Goal: Task Accomplishment & Management: Use online tool/utility

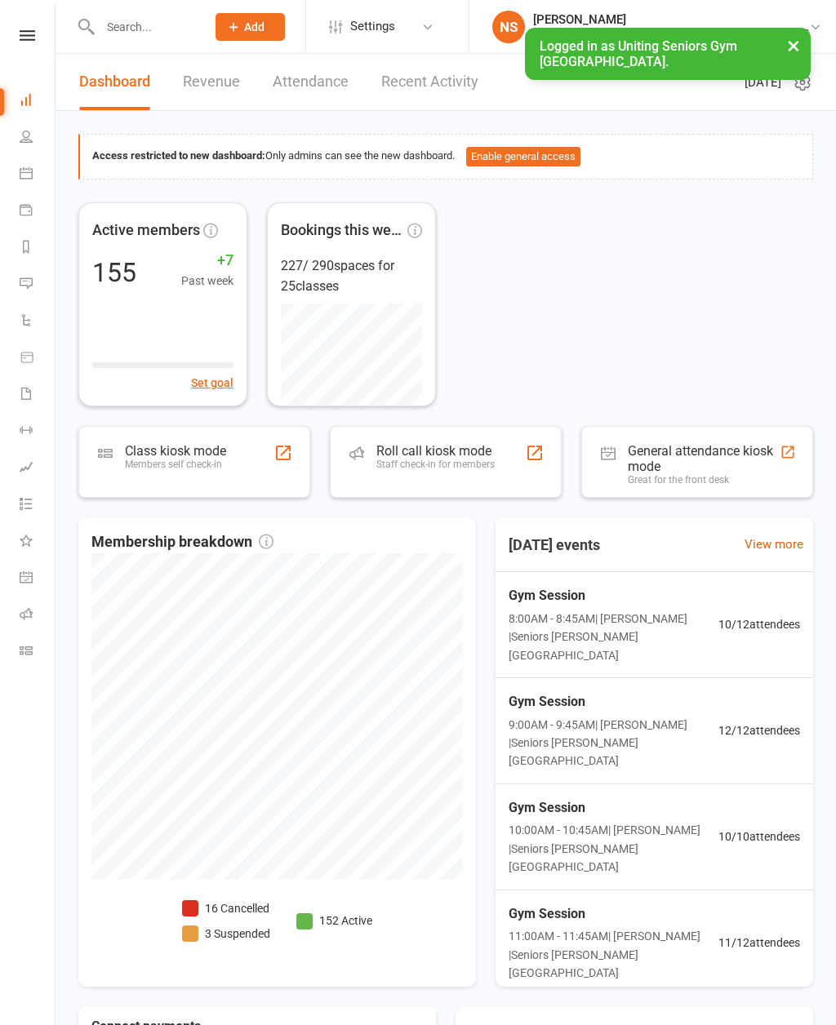
click at [462, 446] on div "Roll call kiosk mode" at bounding box center [435, 451] width 118 height 16
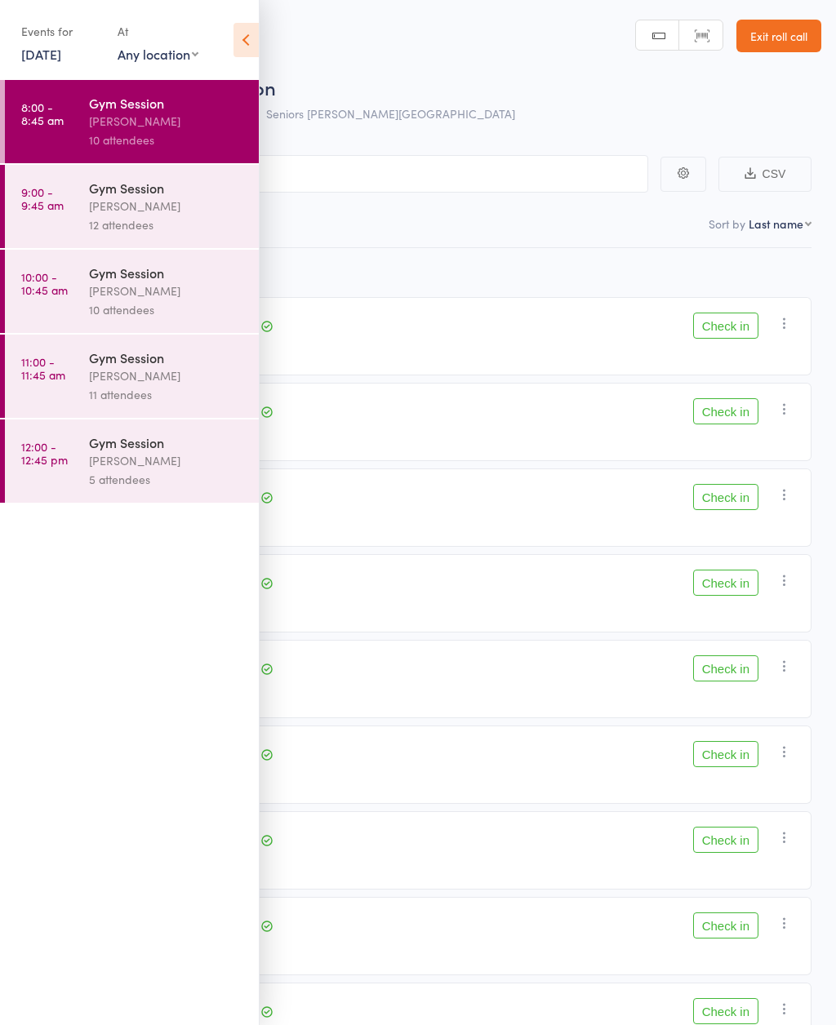
click at [244, 40] on icon at bounding box center [245, 40] width 25 height 34
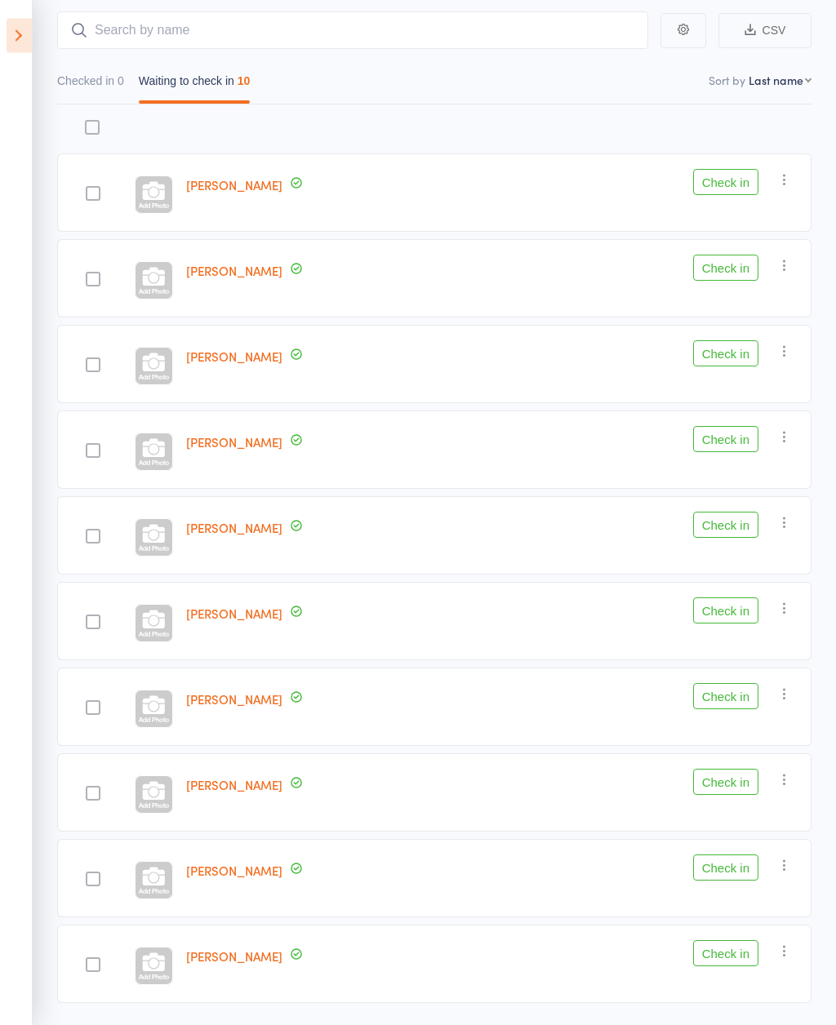
scroll to position [143, 0]
click at [741, 357] on button "Check in" at bounding box center [725, 354] width 65 height 26
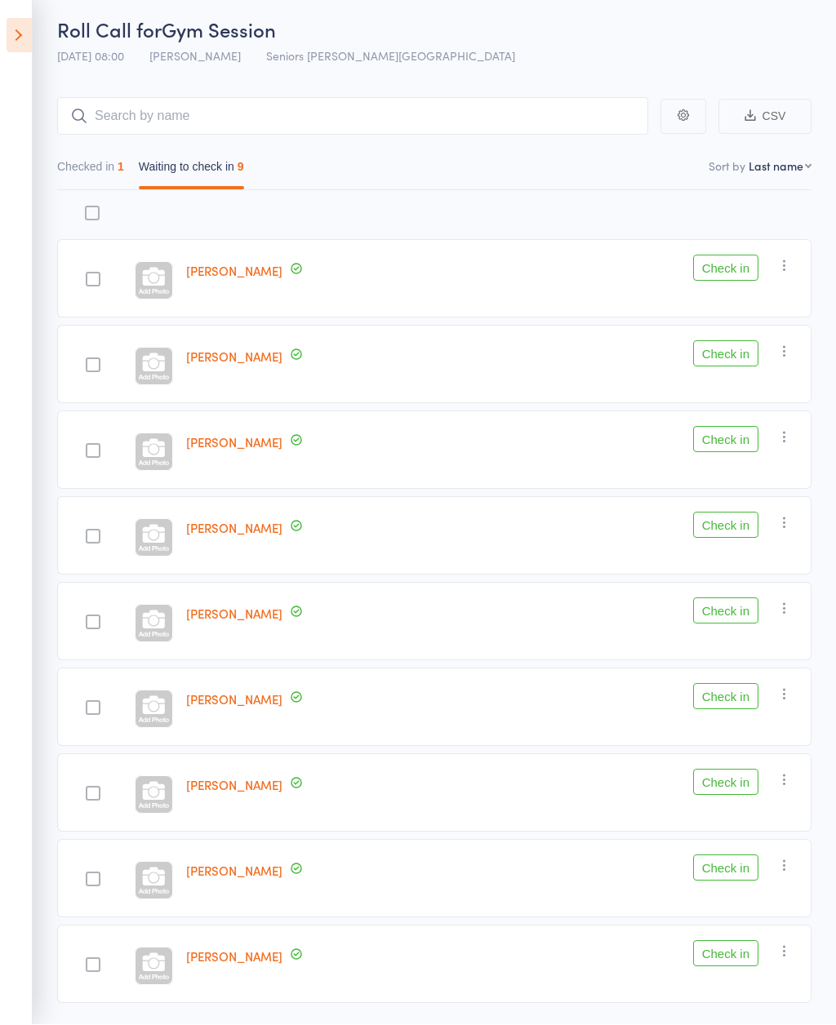
click at [718, 964] on button "Check in" at bounding box center [725, 954] width 65 height 26
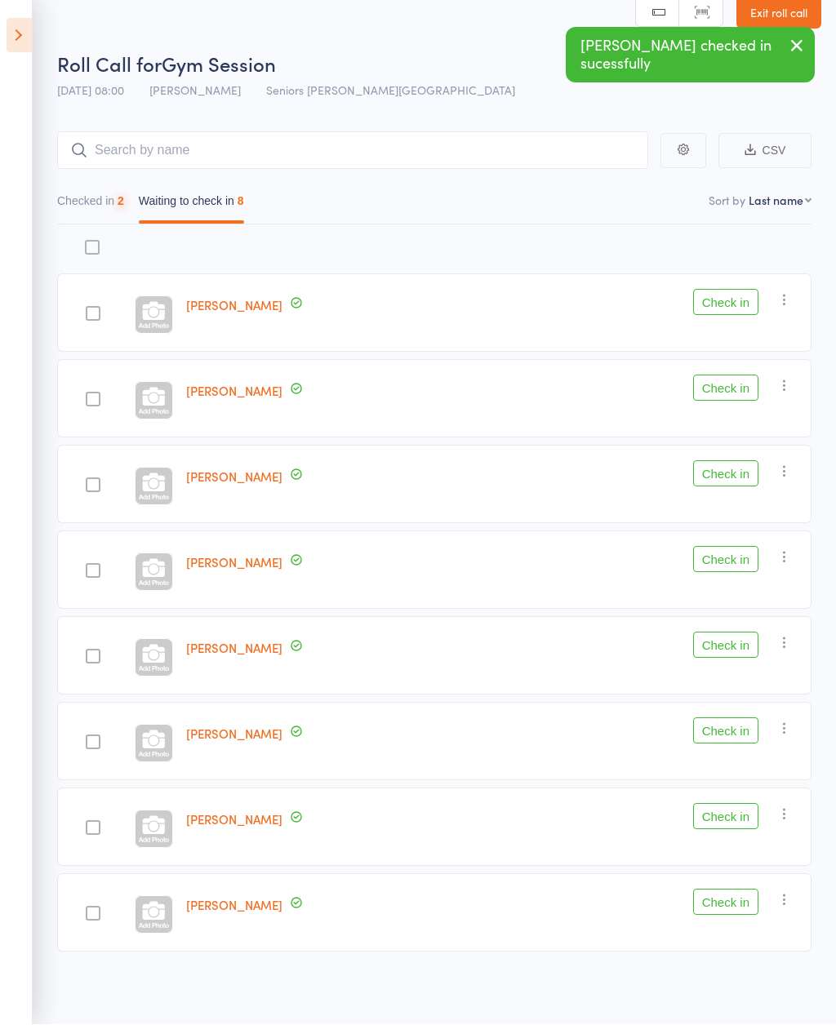
scroll to position [25, 0]
click at [717, 656] on button "Check in" at bounding box center [725, 645] width 65 height 26
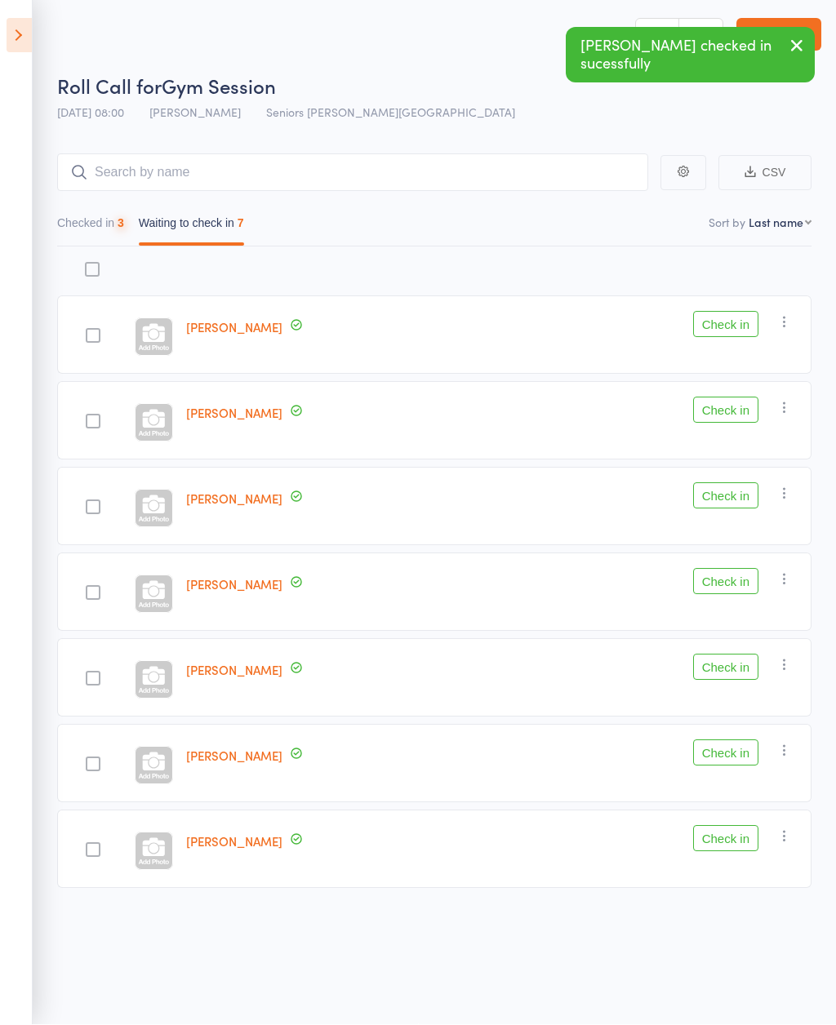
scroll to position [11, 0]
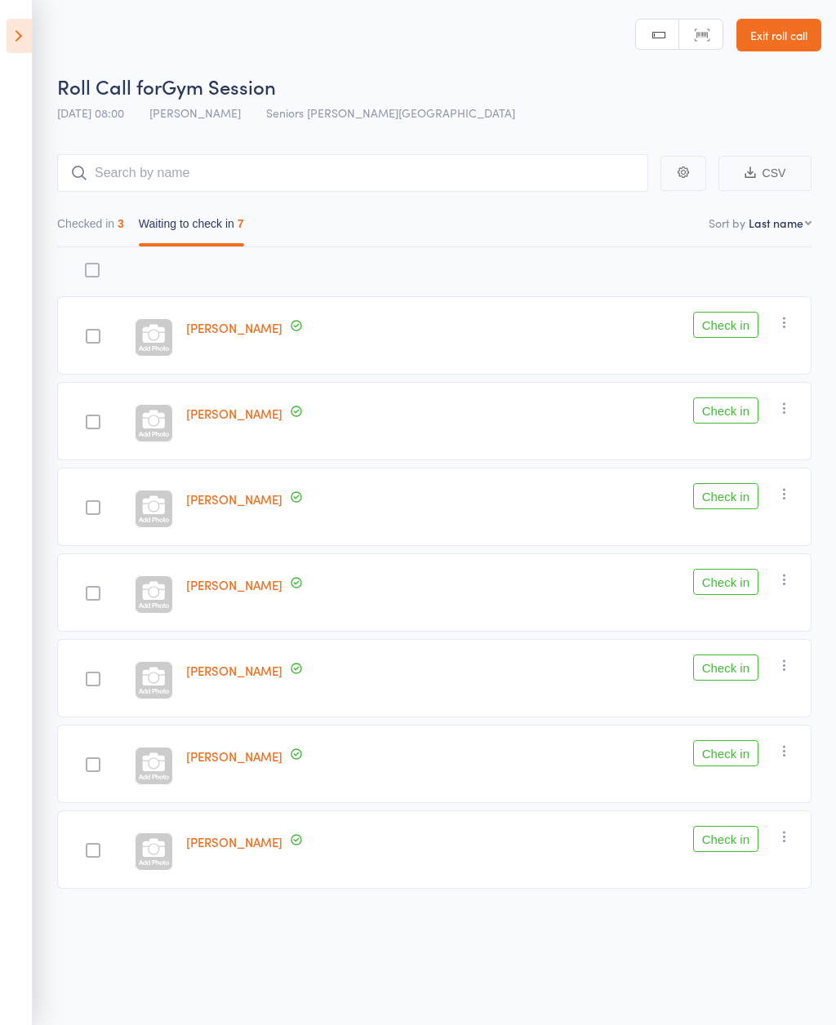
click at [725, 579] on button "Check in" at bounding box center [725, 582] width 65 height 26
click at [723, 748] on button "Check in" at bounding box center [725, 753] width 65 height 26
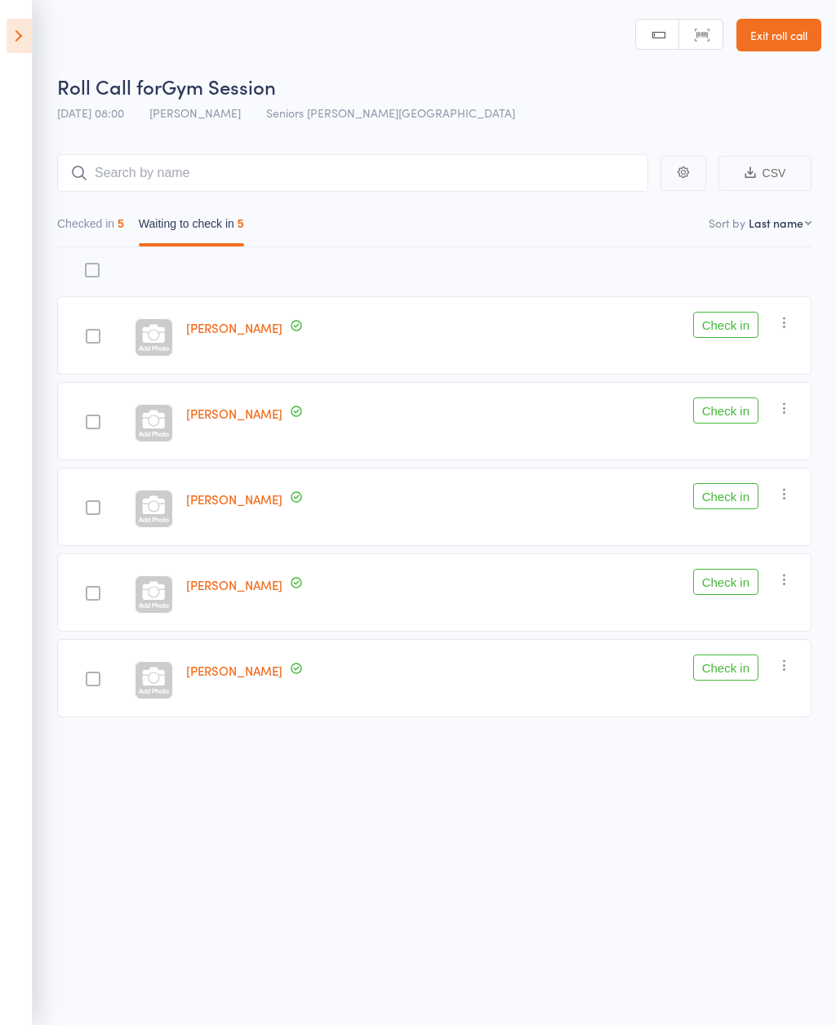
click at [739, 406] on button "Check in" at bounding box center [725, 410] width 65 height 26
click at [740, 313] on button "Check in" at bounding box center [725, 325] width 65 height 26
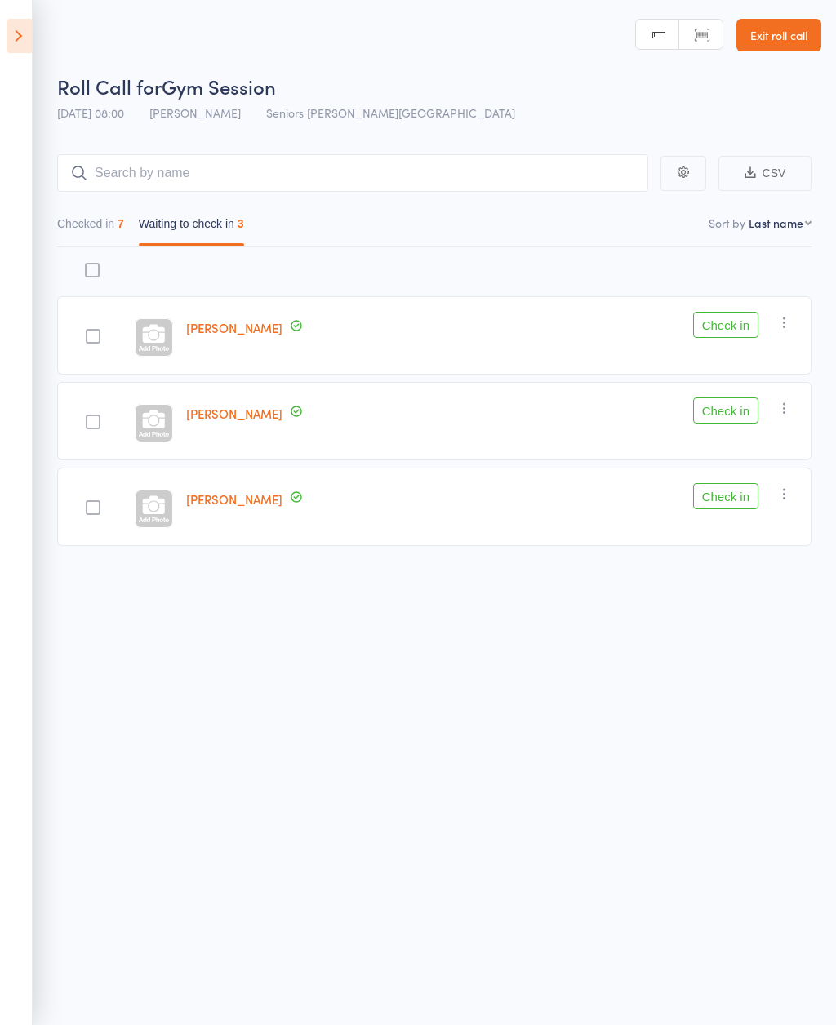
click at [741, 312] on button "Check in" at bounding box center [725, 325] width 65 height 26
click at [723, 317] on button "Check in" at bounding box center [725, 325] width 65 height 26
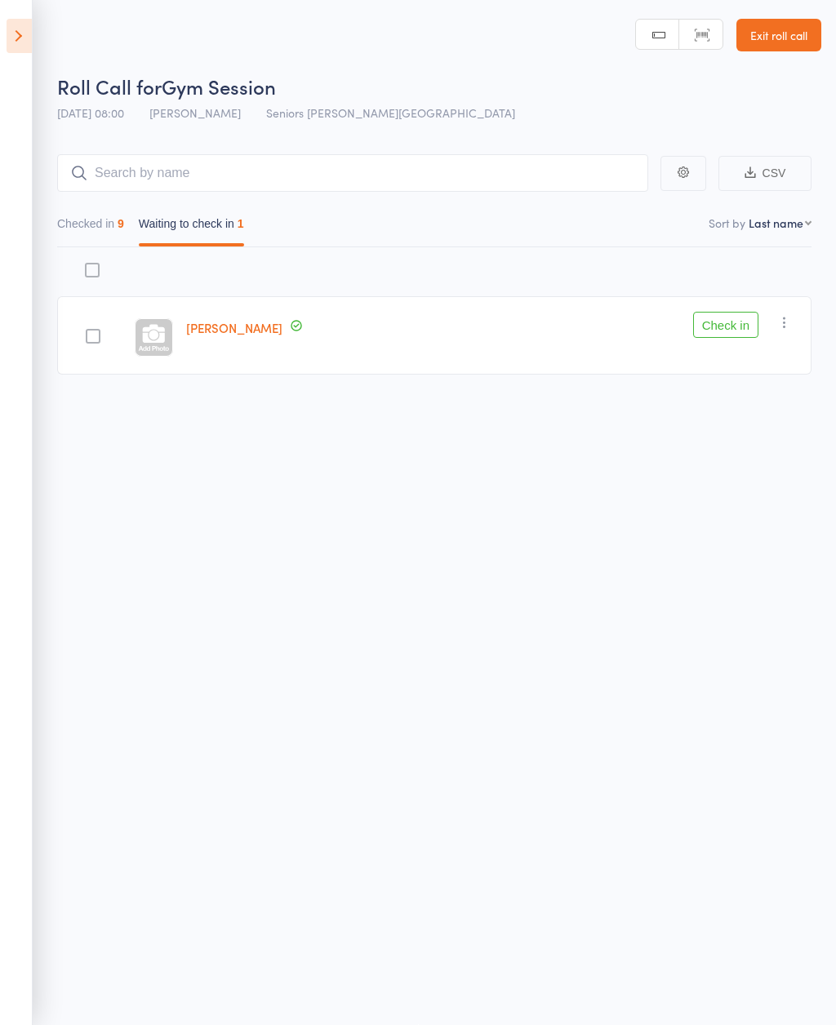
scroll to position [0, 0]
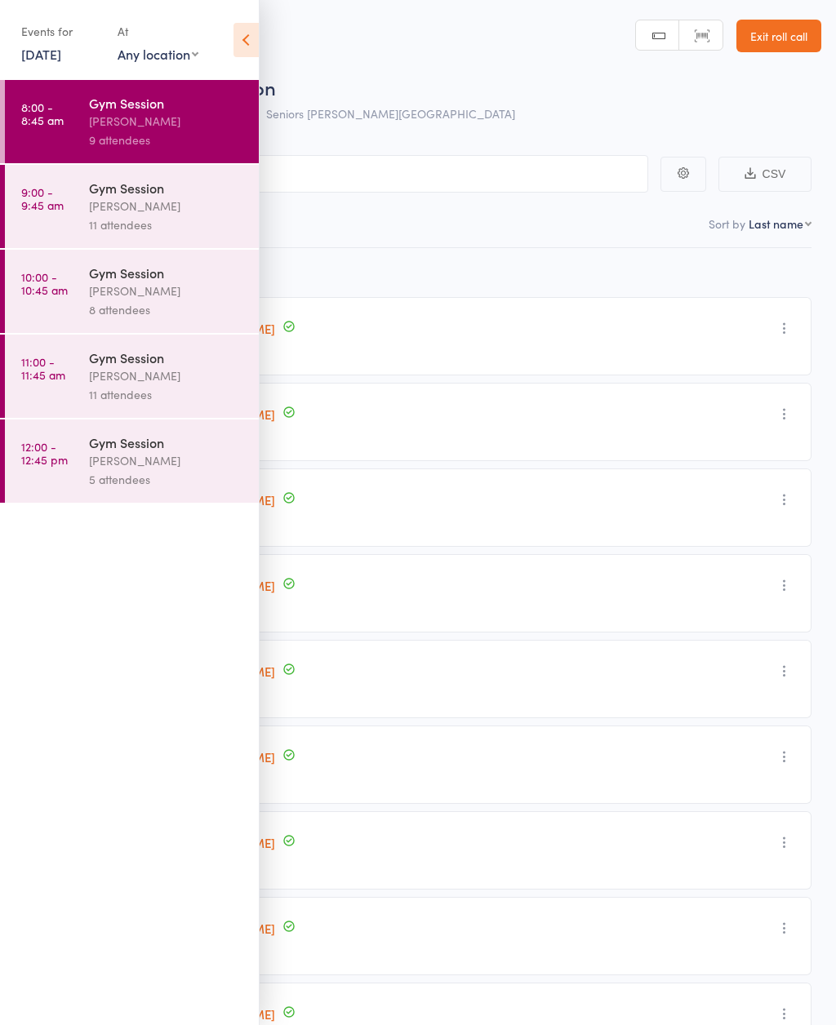
click at [178, 219] on div "11 attendees" at bounding box center [167, 224] width 156 height 19
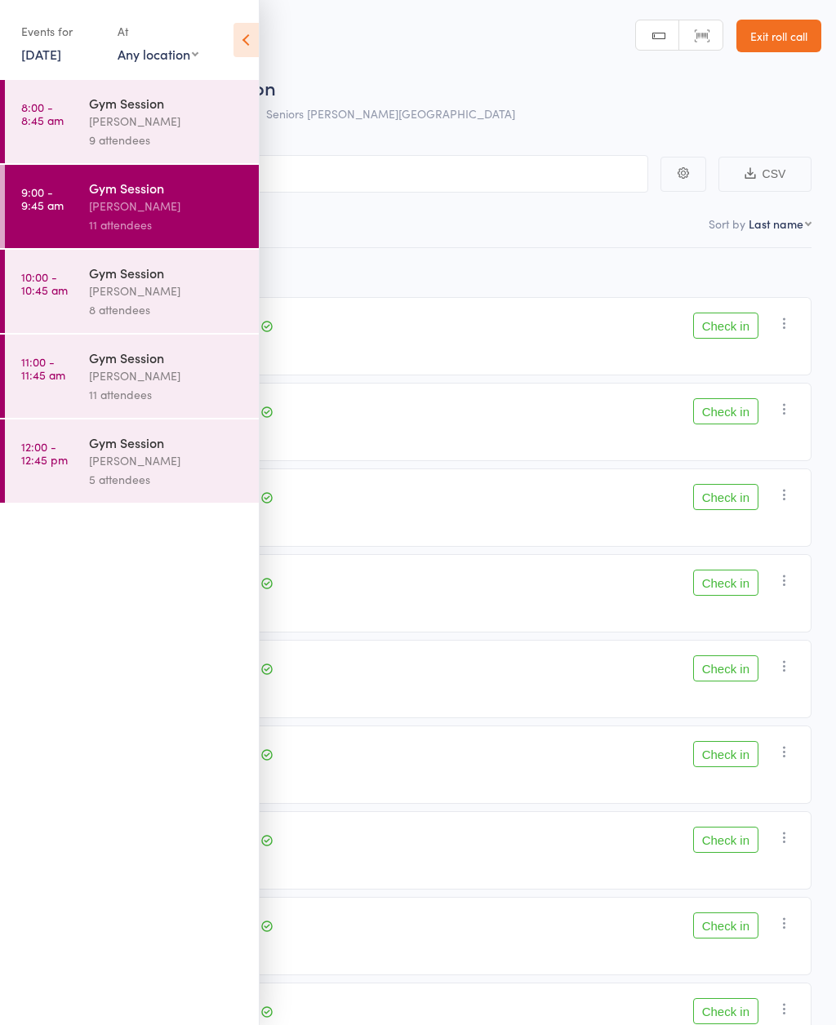
click at [245, 43] on icon at bounding box center [245, 40] width 25 height 34
click at [251, 31] on icon at bounding box center [245, 40] width 25 height 34
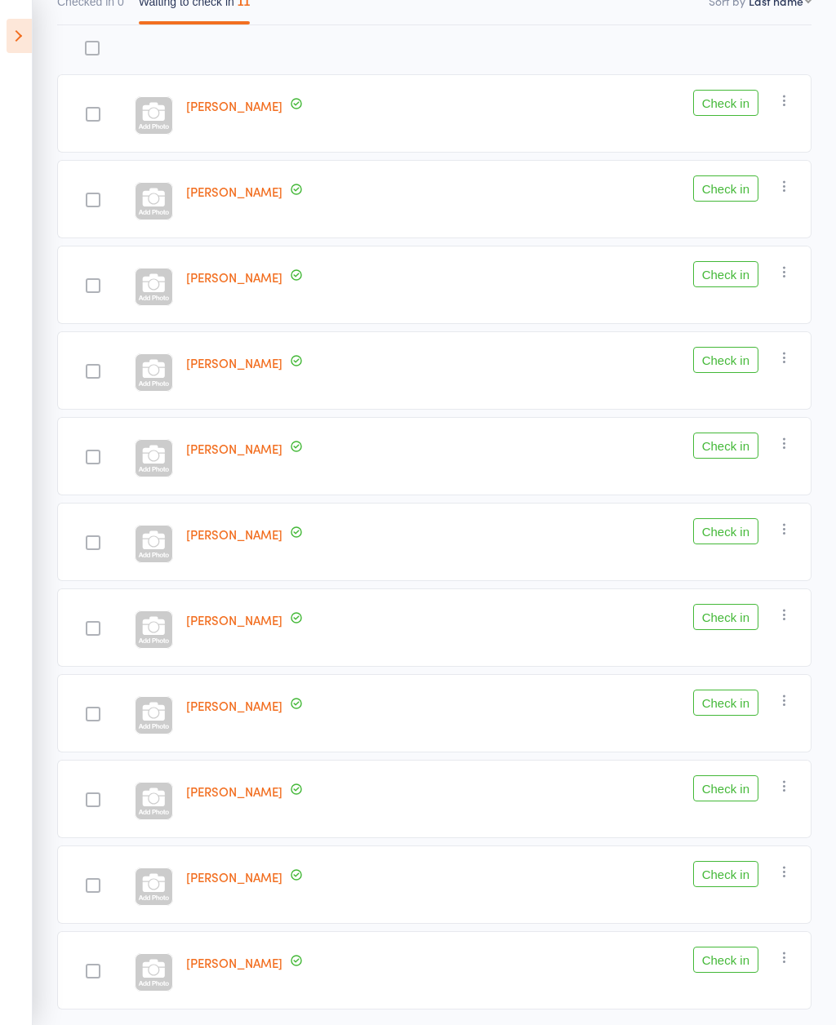
scroll to position [229, 0]
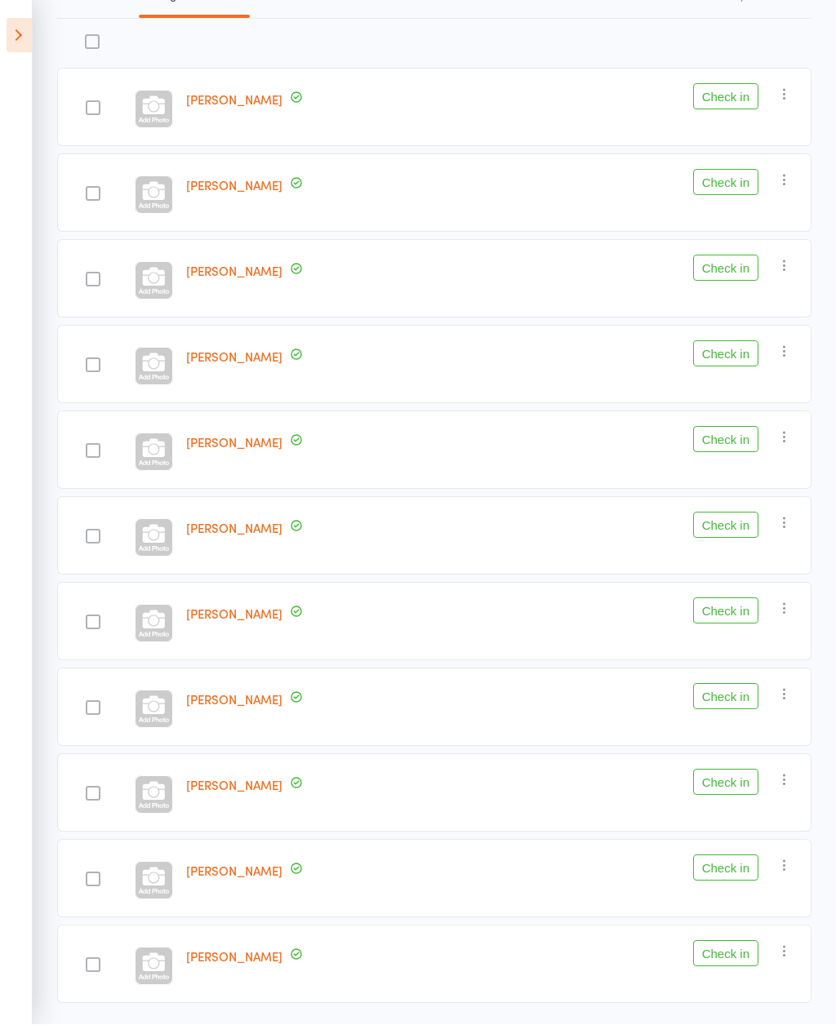
click at [735, 963] on button "Check in" at bounding box center [725, 954] width 65 height 26
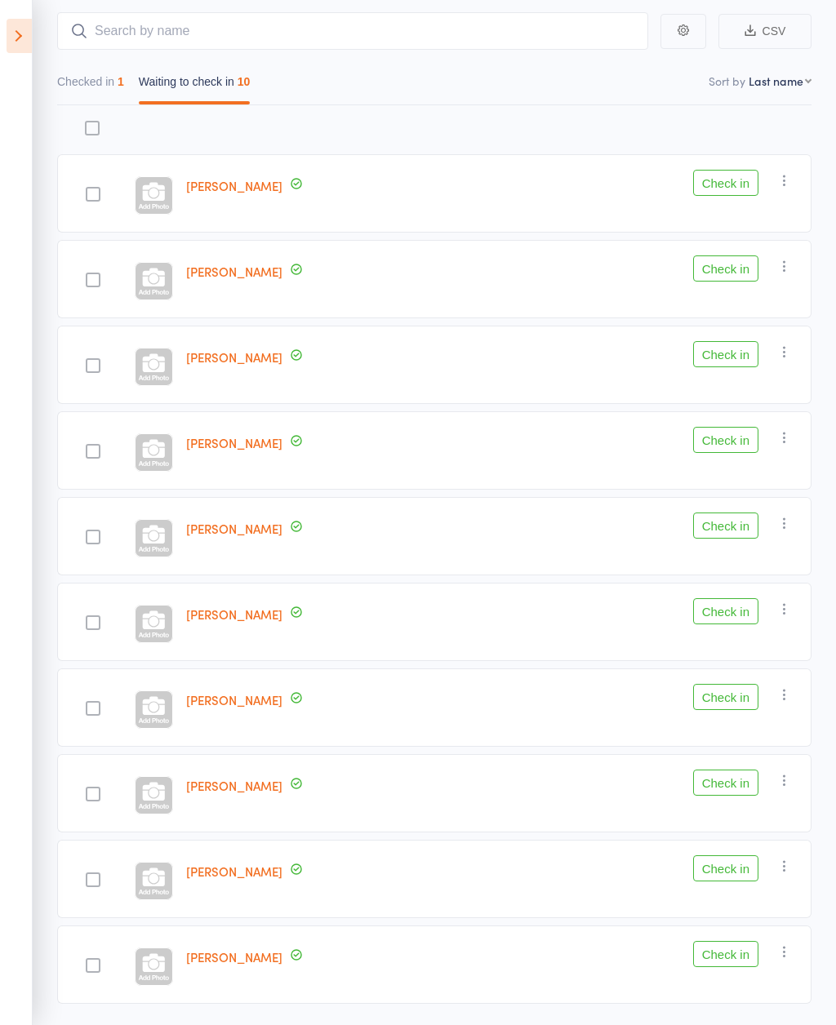
click at [730, 957] on button "Check in" at bounding box center [725, 954] width 65 height 26
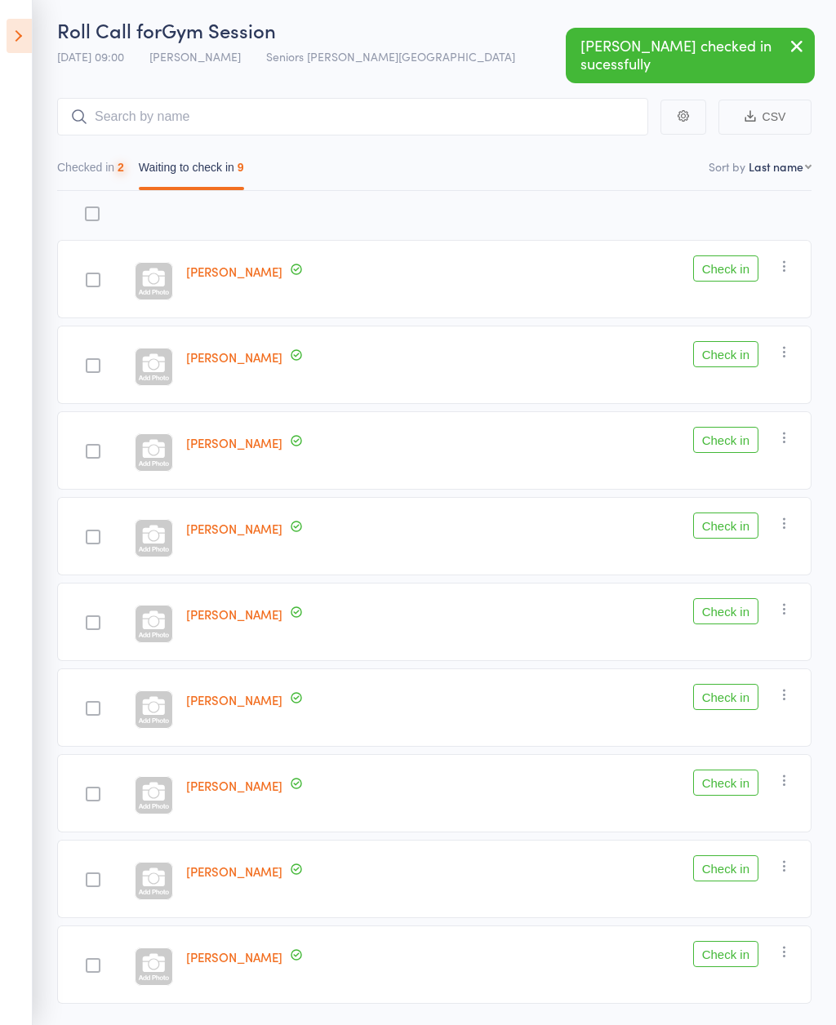
click at [725, 877] on button "Check in" at bounding box center [725, 868] width 65 height 26
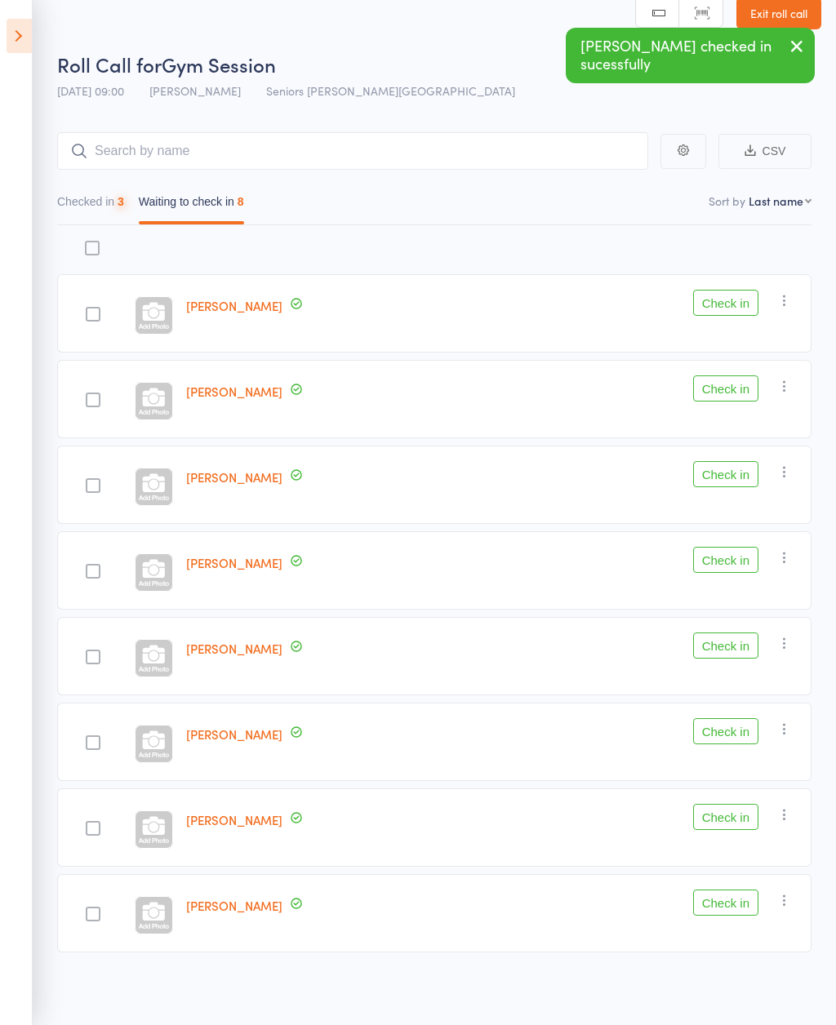
scroll to position [25, 0]
click at [730, 899] on button "Check in" at bounding box center [725, 903] width 65 height 26
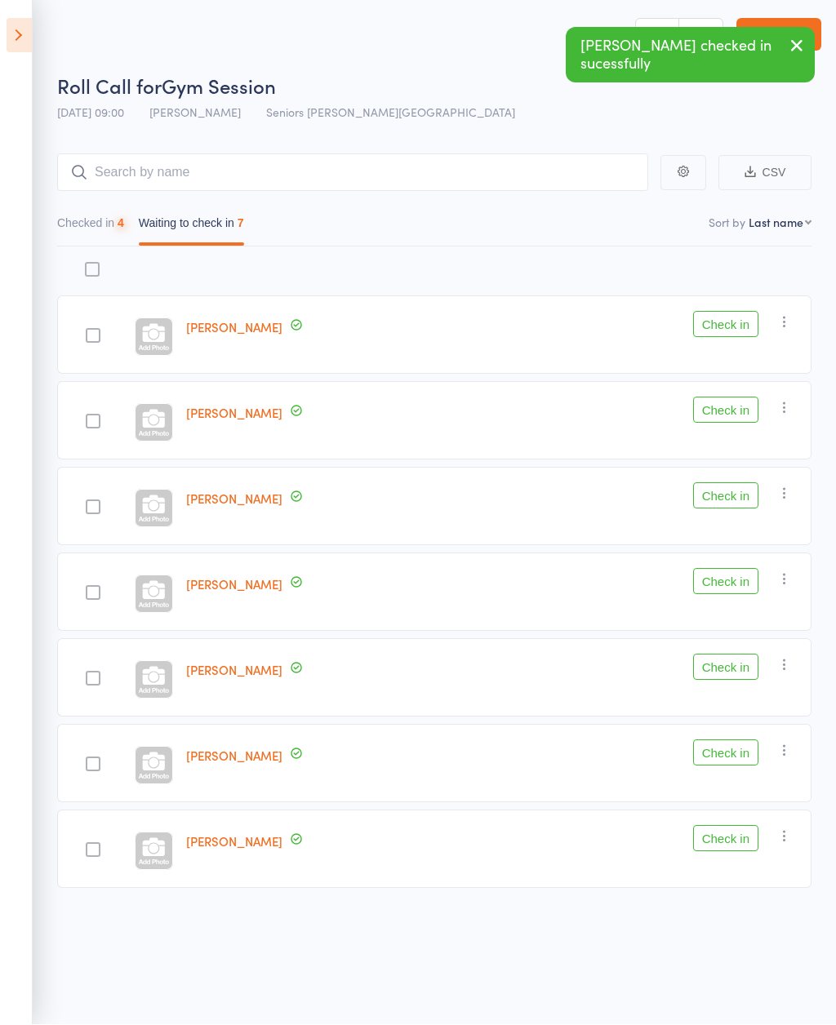
scroll to position [11, 0]
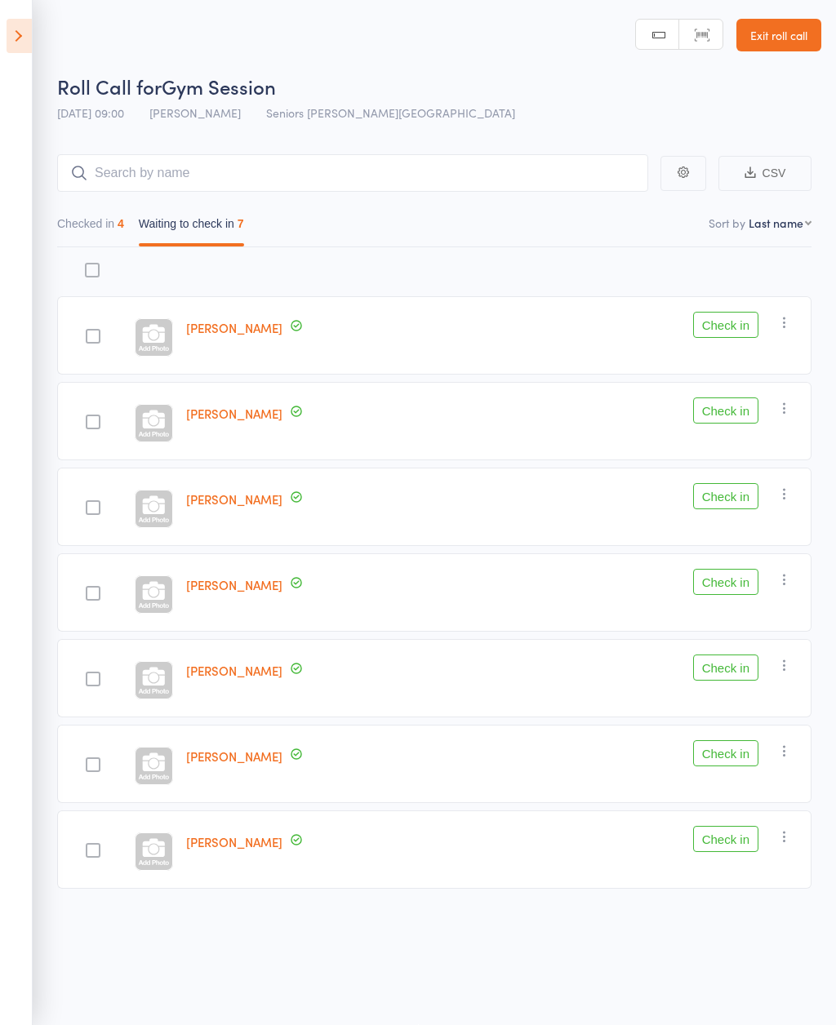
click at [732, 740] on button "Check in" at bounding box center [725, 753] width 65 height 26
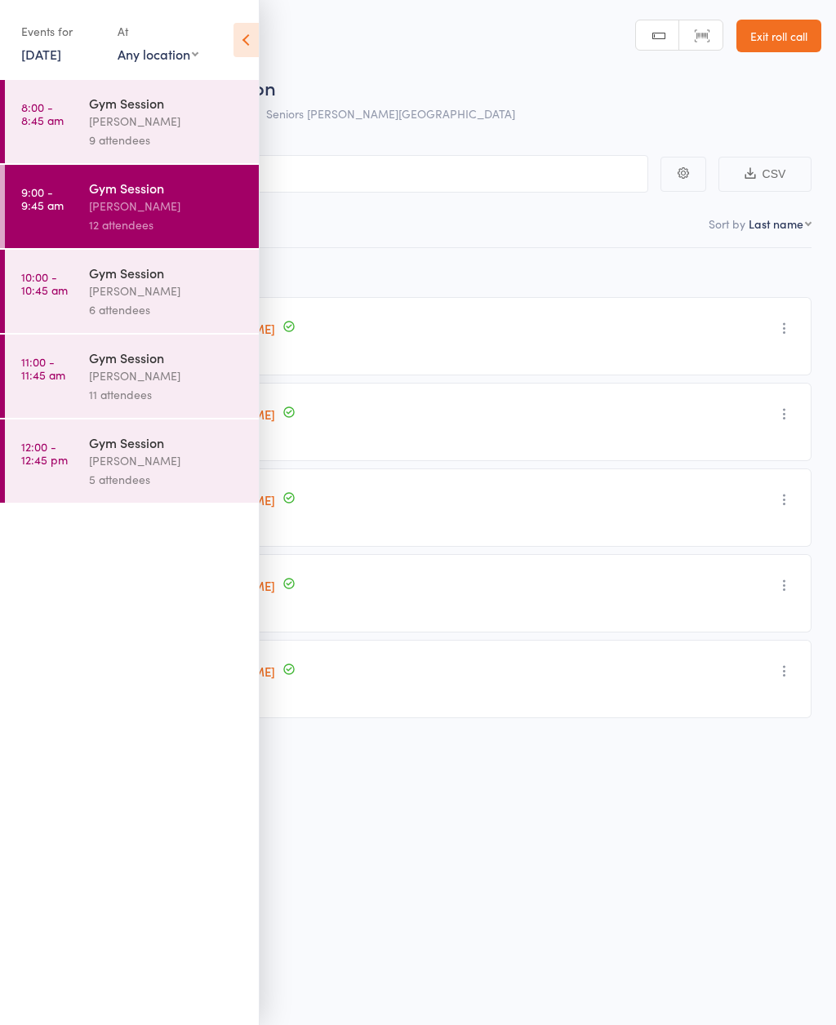
click at [257, 42] on icon at bounding box center [245, 40] width 25 height 34
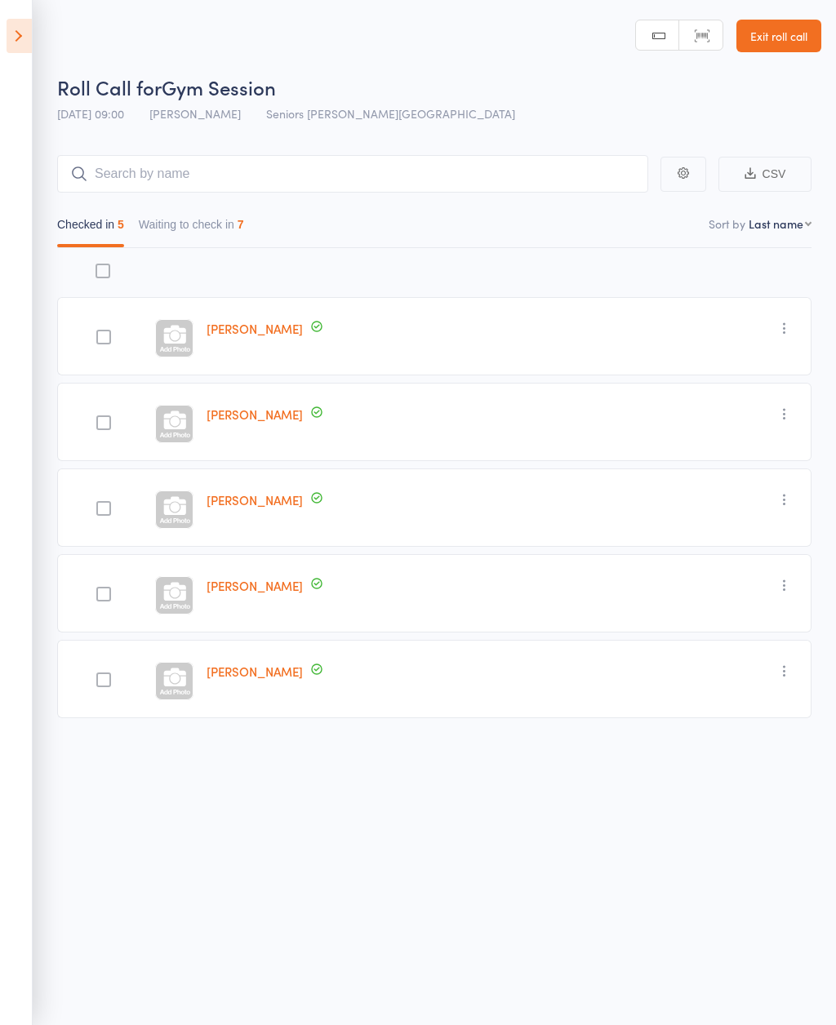
click at [229, 217] on button "Waiting to check in 7" at bounding box center [191, 229] width 105 height 38
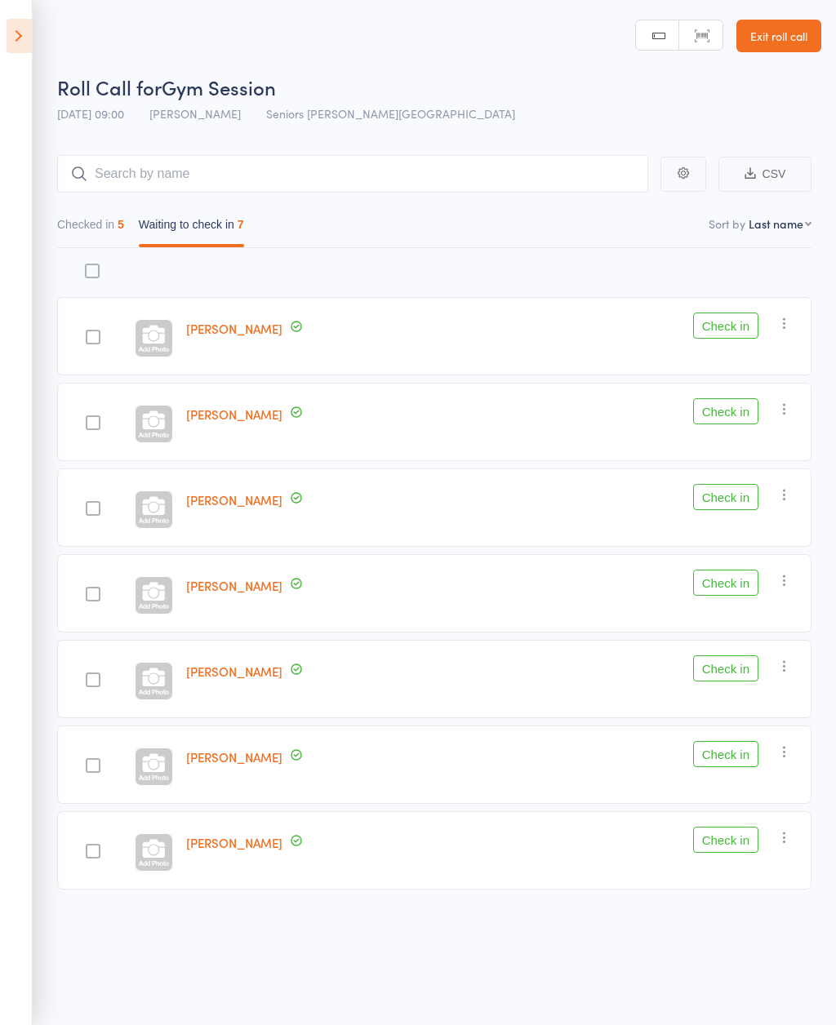
click at [104, 218] on button "Checked in 5" at bounding box center [90, 229] width 67 height 38
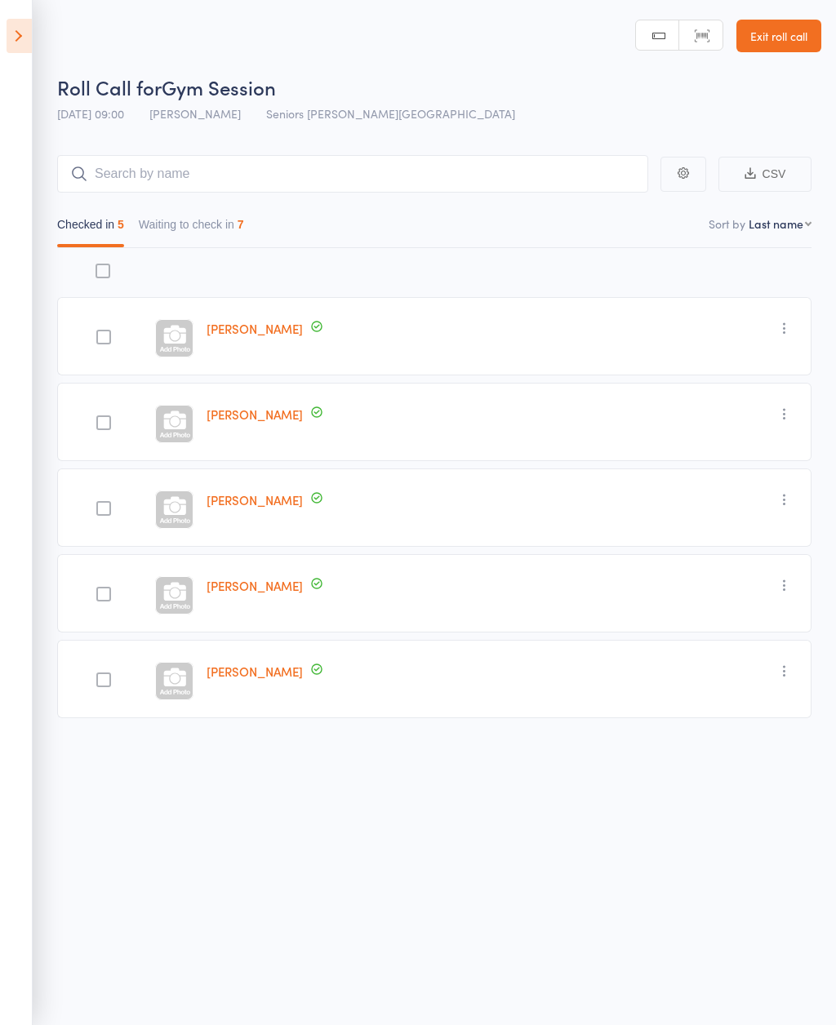
click at [787, 415] on icon "button" at bounding box center [784, 414] width 16 height 16
click at [753, 445] on li "Undo check-in" at bounding box center [726, 446] width 135 height 20
click at [227, 234] on button "Waiting to check in 8" at bounding box center [191, 229] width 105 height 38
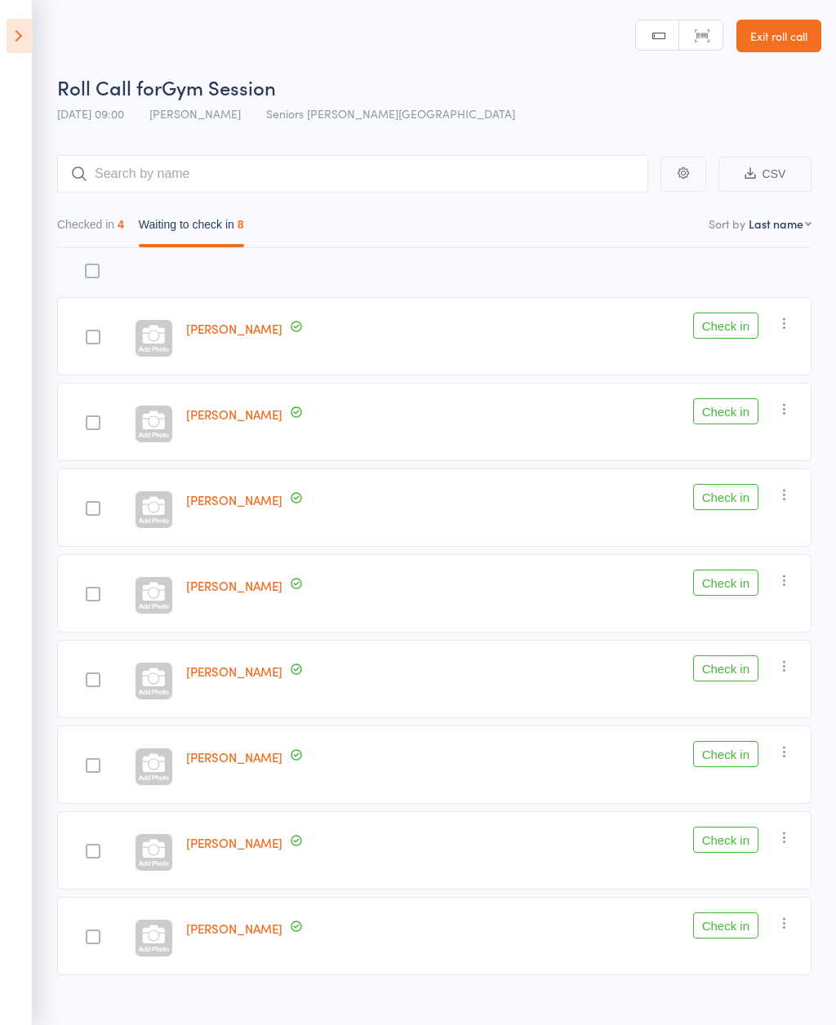
scroll to position [25, 0]
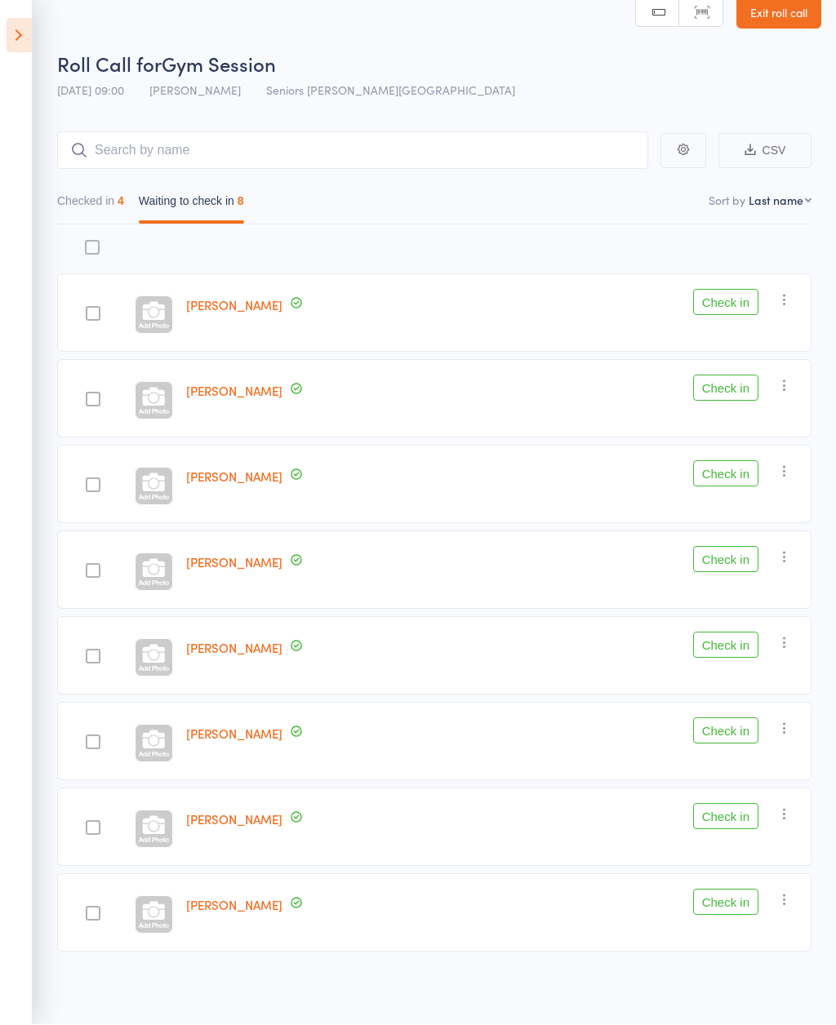
click at [732, 566] on button "Check in" at bounding box center [725, 560] width 65 height 26
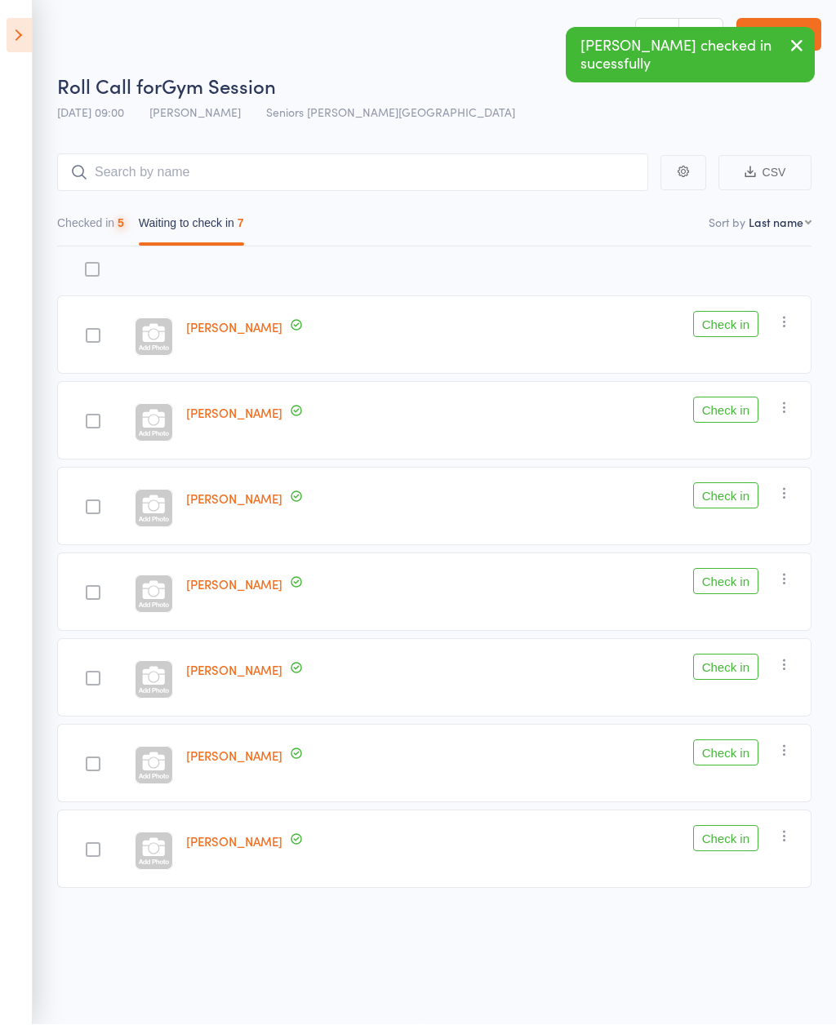
scroll to position [11, 0]
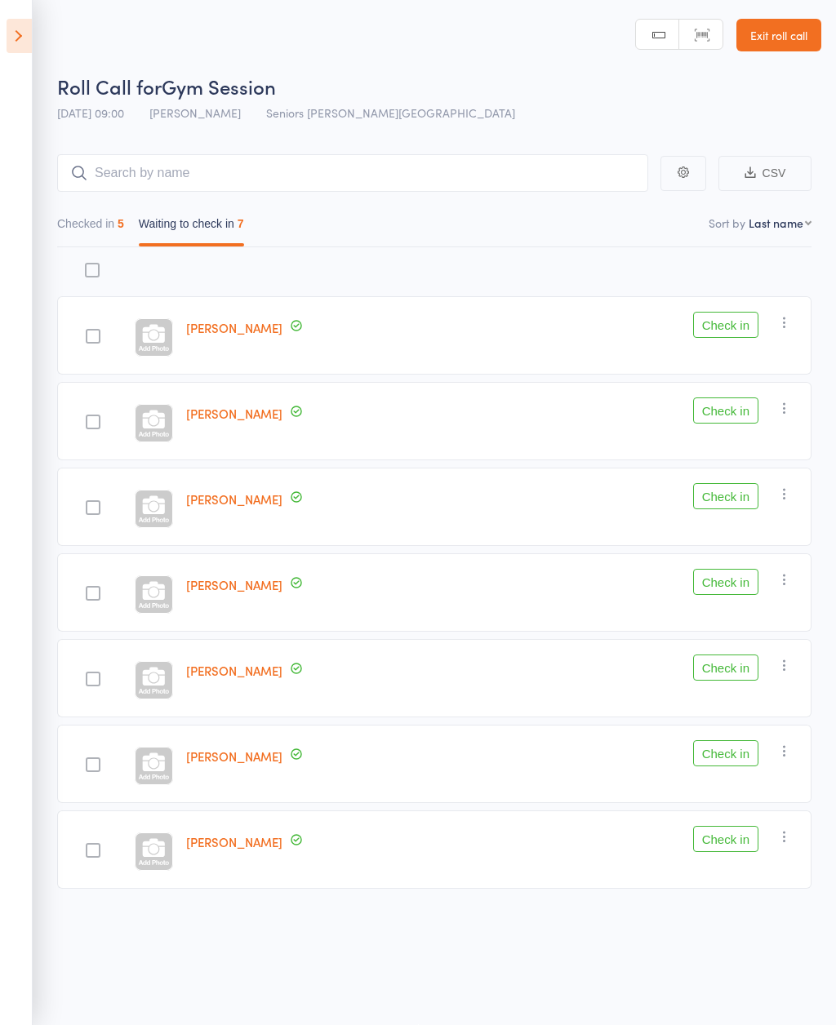
click at [743, 842] on button "Check in" at bounding box center [725, 839] width 65 height 26
click at [735, 398] on button "Check in" at bounding box center [725, 410] width 65 height 26
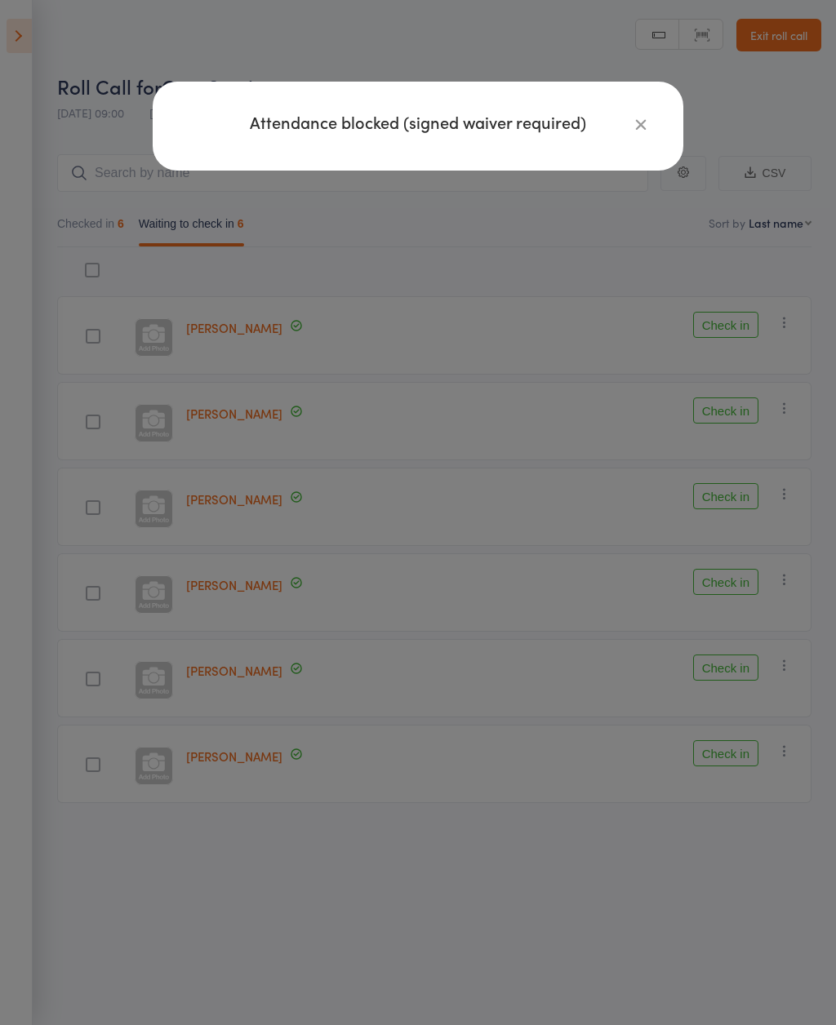
click at [731, 414] on div "Attendance blocked (signed waiver required)" at bounding box center [418, 512] width 836 height 1025
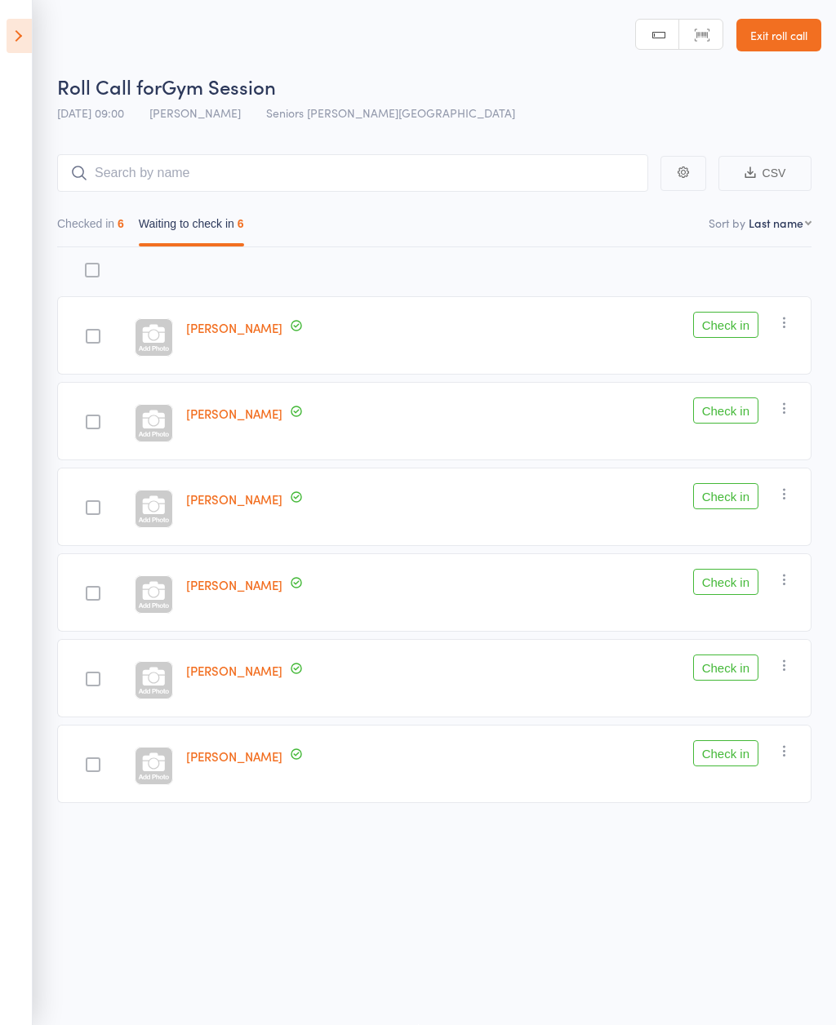
click at [726, 415] on button "Check in" at bounding box center [725, 410] width 65 height 26
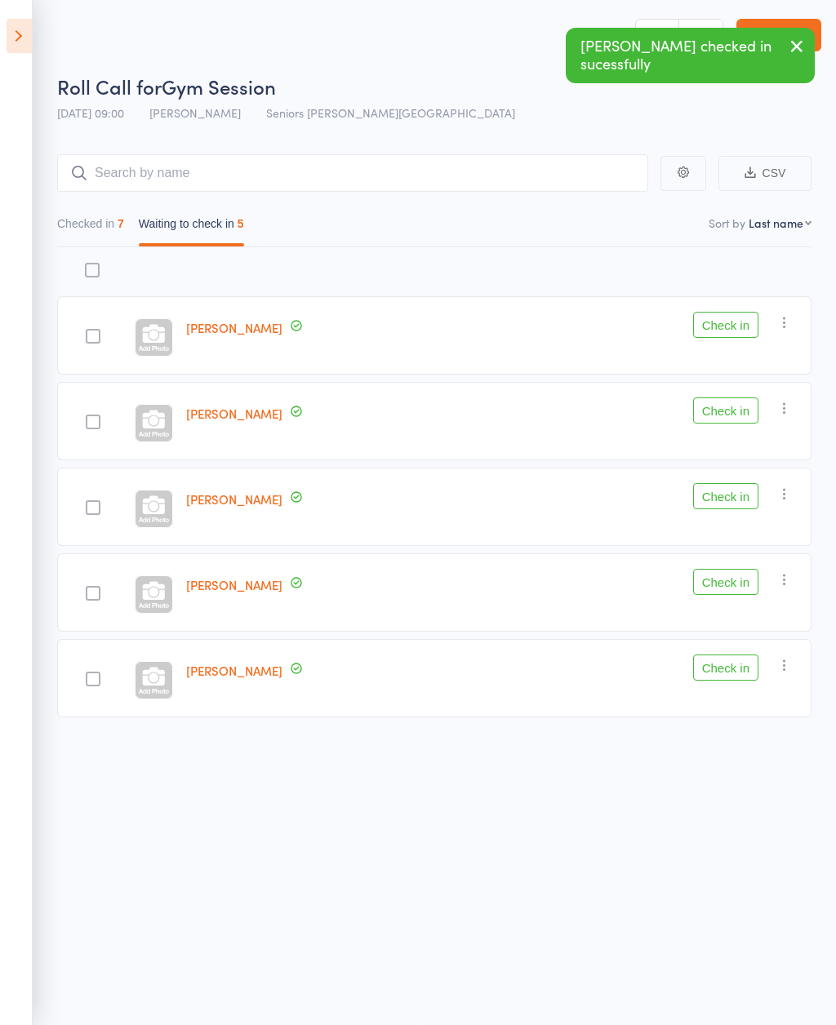
click at [732, 318] on button "Check in" at bounding box center [725, 325] width 65 height 26
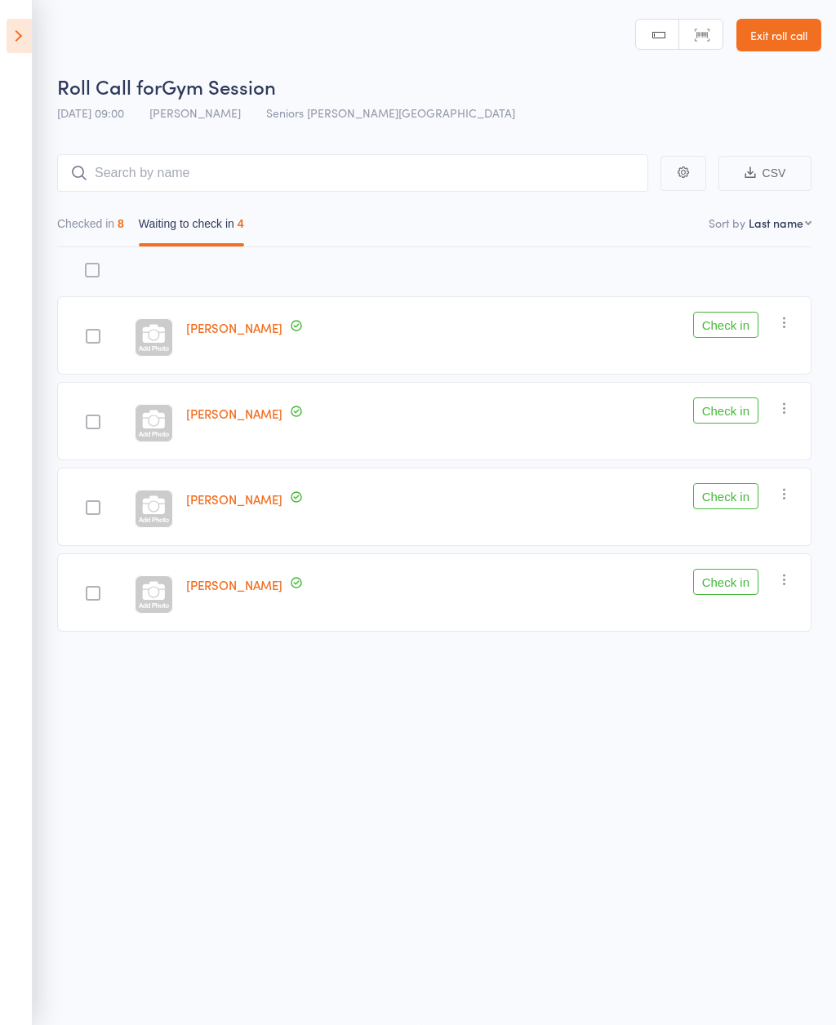
click at [719, 573] on button "Check in" at bounding box center [725, 582] width 65 height 26
click at [67, 179] on input "search" at bounding box center [352, 173] width 591 height 38
click at [106, 232] on button "Checked in 9" at bounding box center [90, 228] width 67 height 38
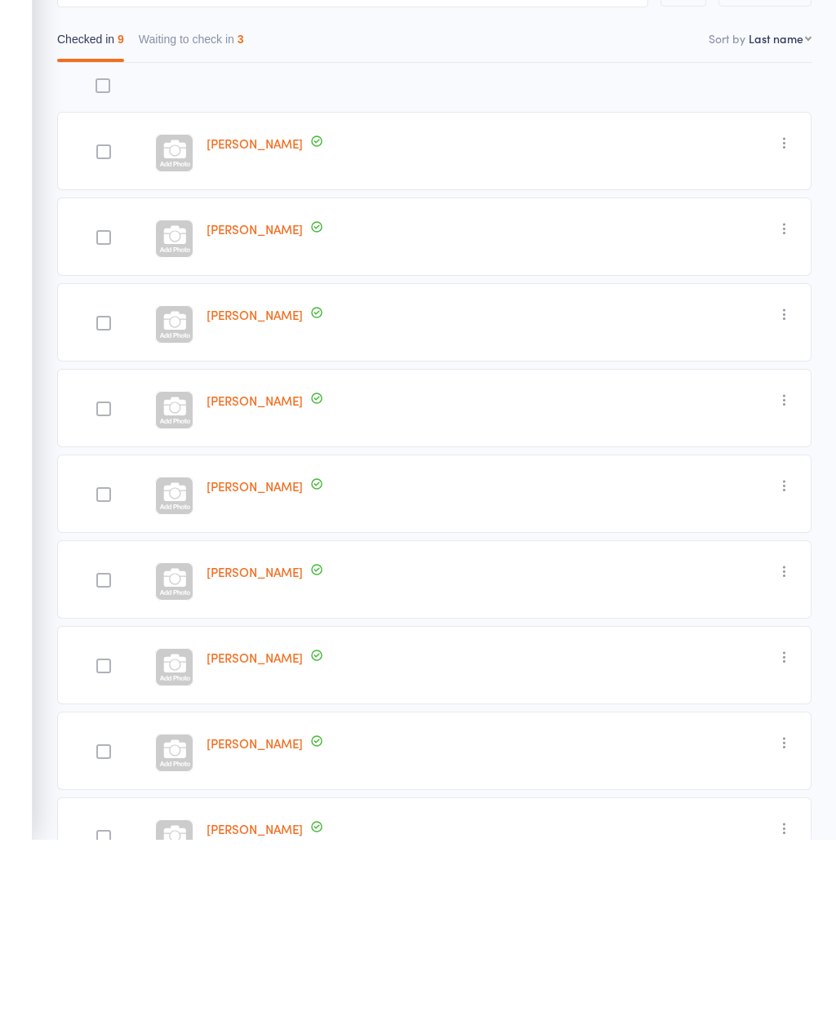
scroll to position [57, 0]
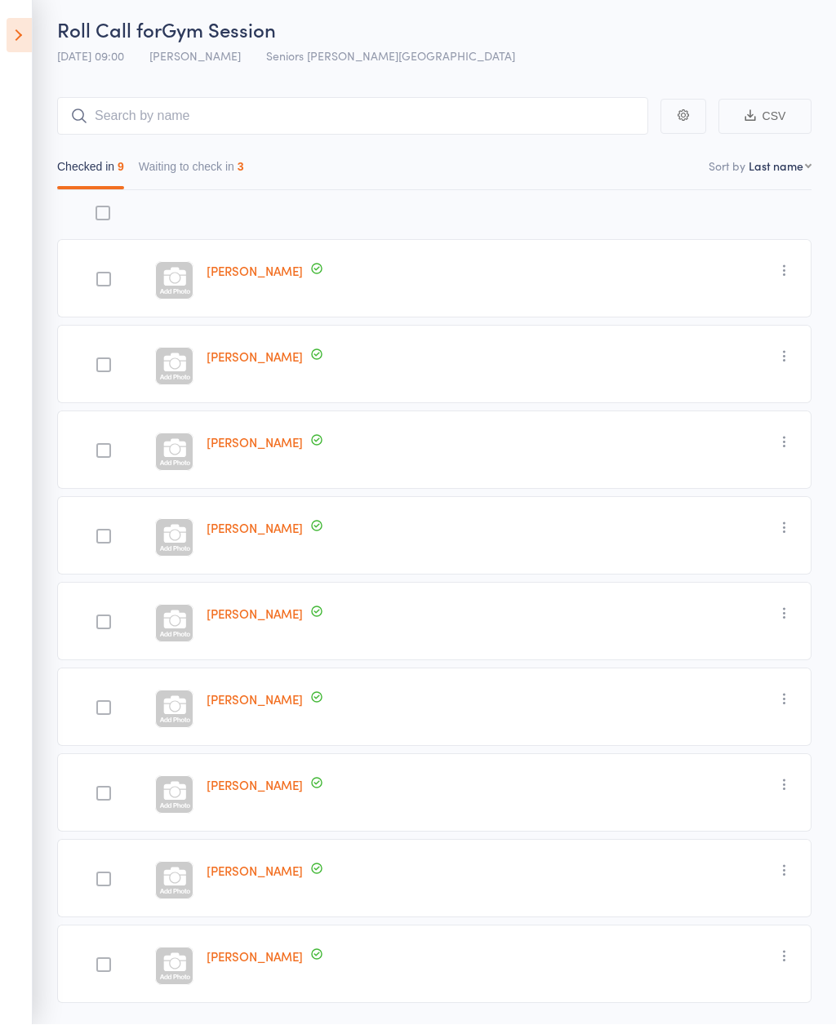
click at [229, 167] on button "Waiting to check in 3" at bounding box center [191, 172] width 105 height 38
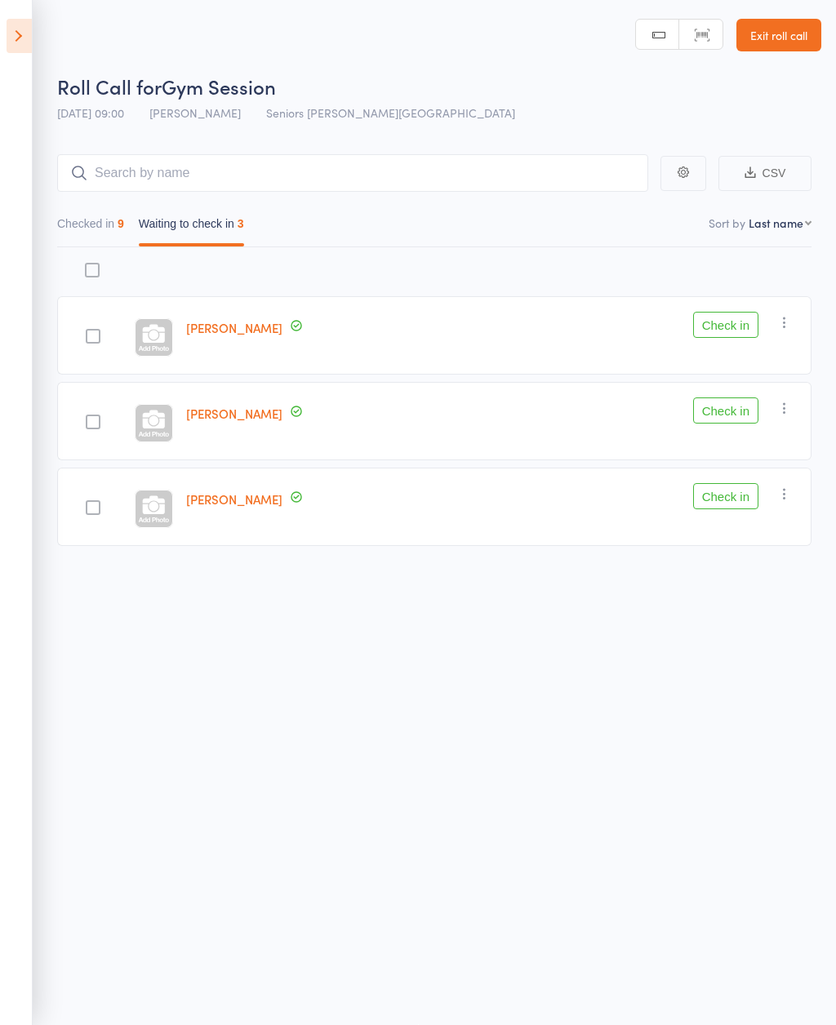
scroll to position [11, 0]
click at [708, 315] on button "Check in" at bounding box center [725, 325] width 65 height 26
click at [743, 312] on button "Check in" at bounding box center [725, 325] width 65 height 26
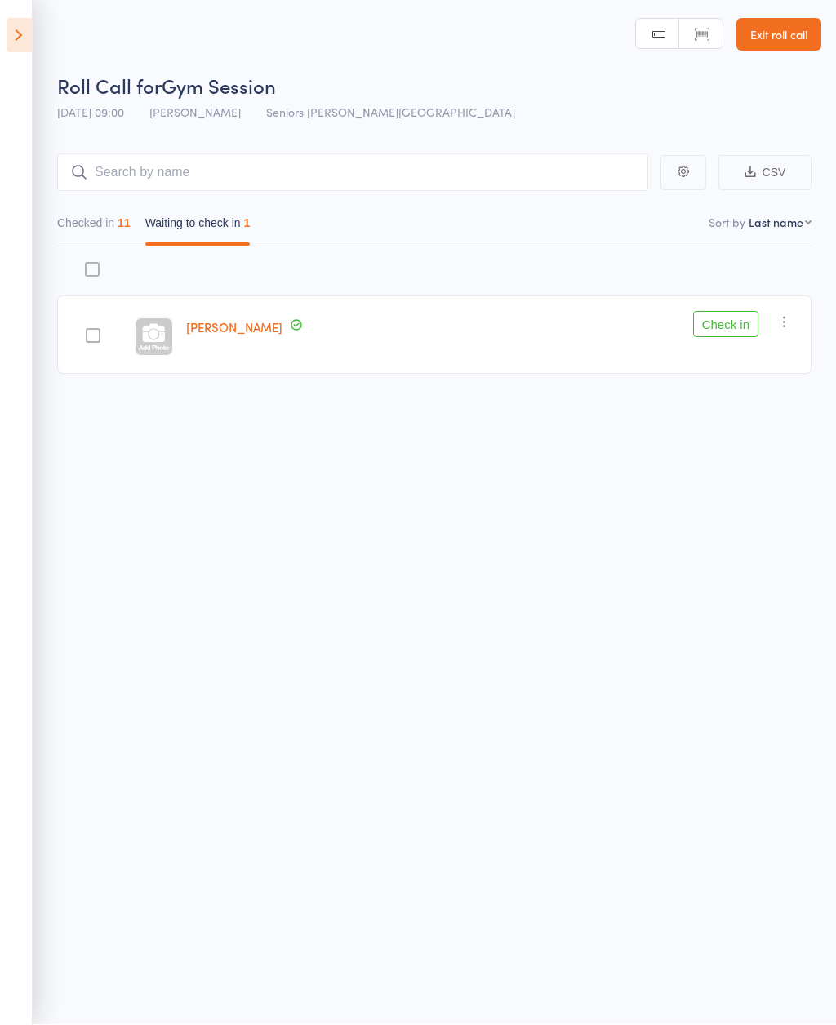
click at [114, 211] on button "Checked in 11" at bounding box center [93, 228] width 73 height 38
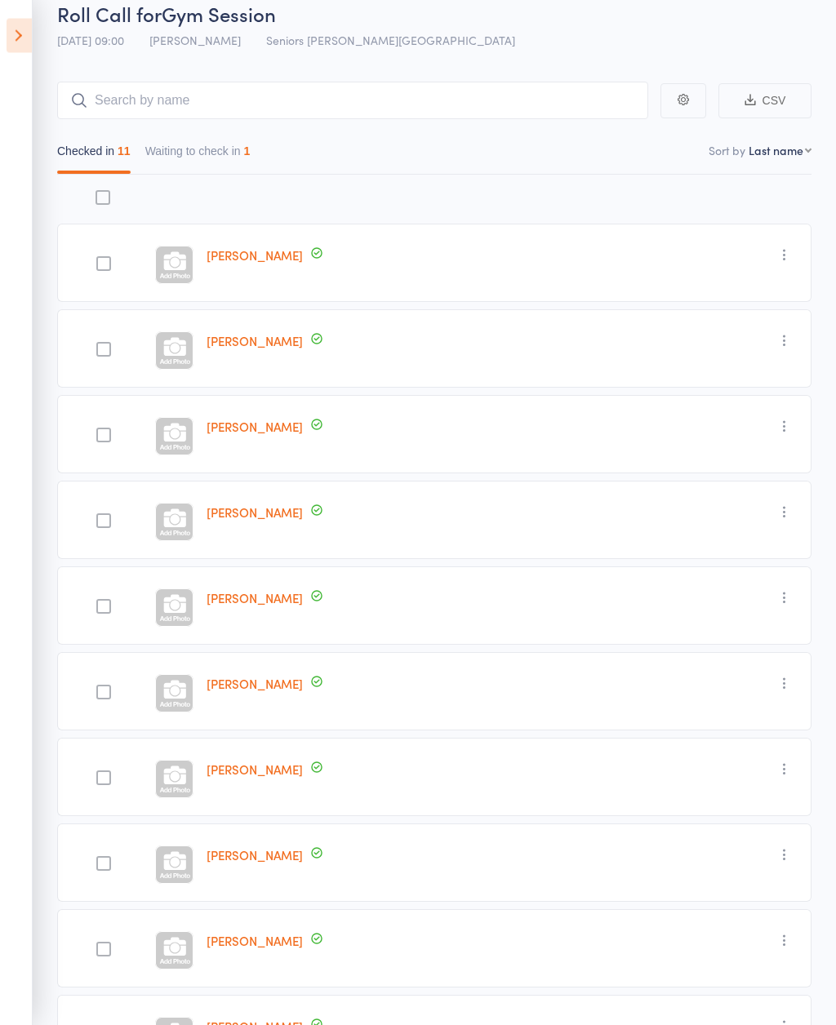
scroll to position [0, 0]
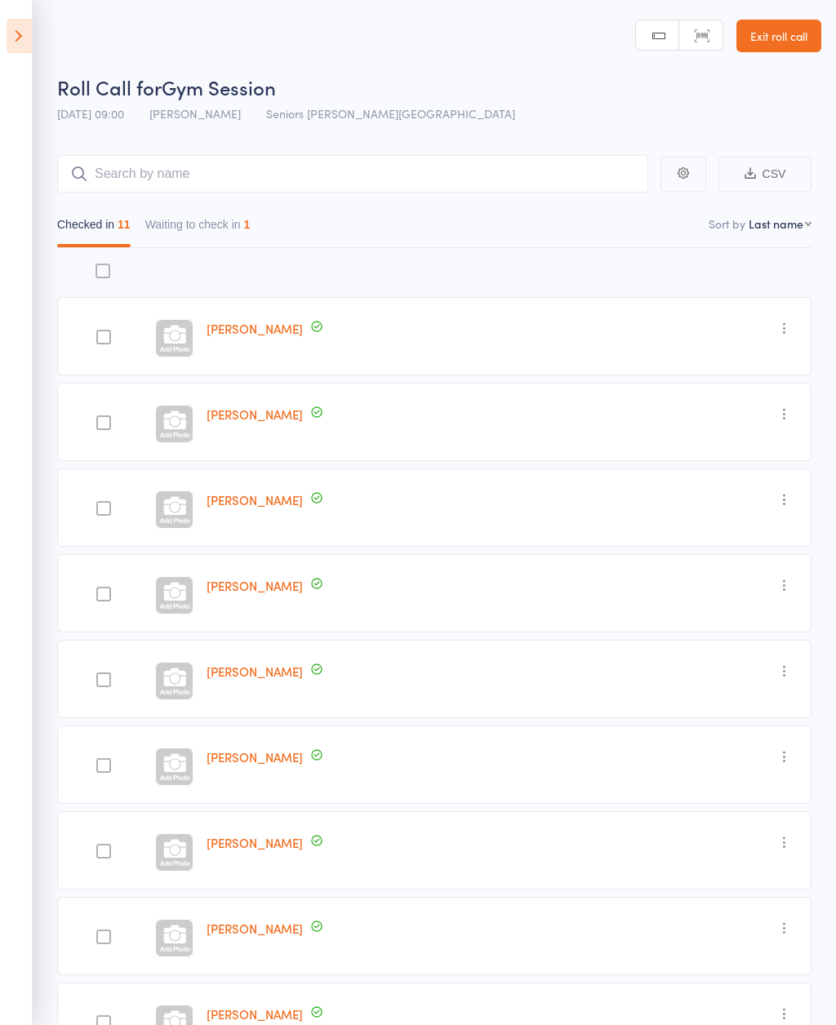
click at [228, 220] on button "Waiting to check in 1" at bounding box center [197, 229] width 105 height 38
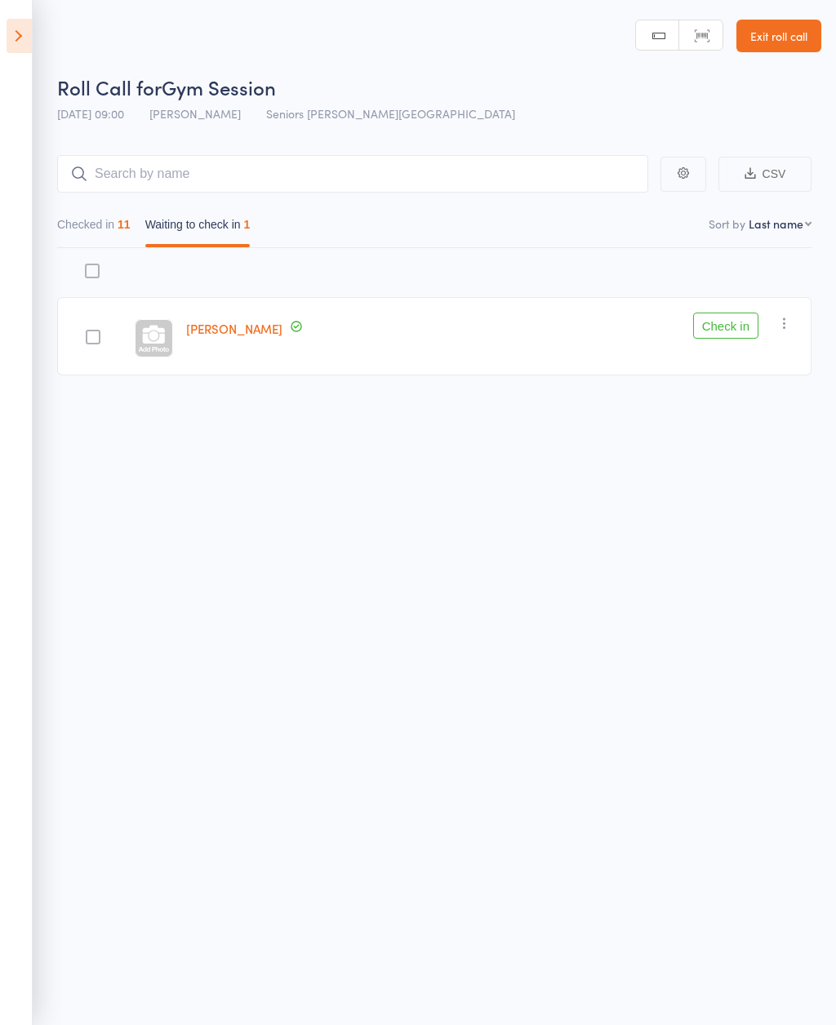
scroll to position [11, 0]
click at [100, 220] on button "Checked in 11" at bounding box center [93, 228] width 73 height 38
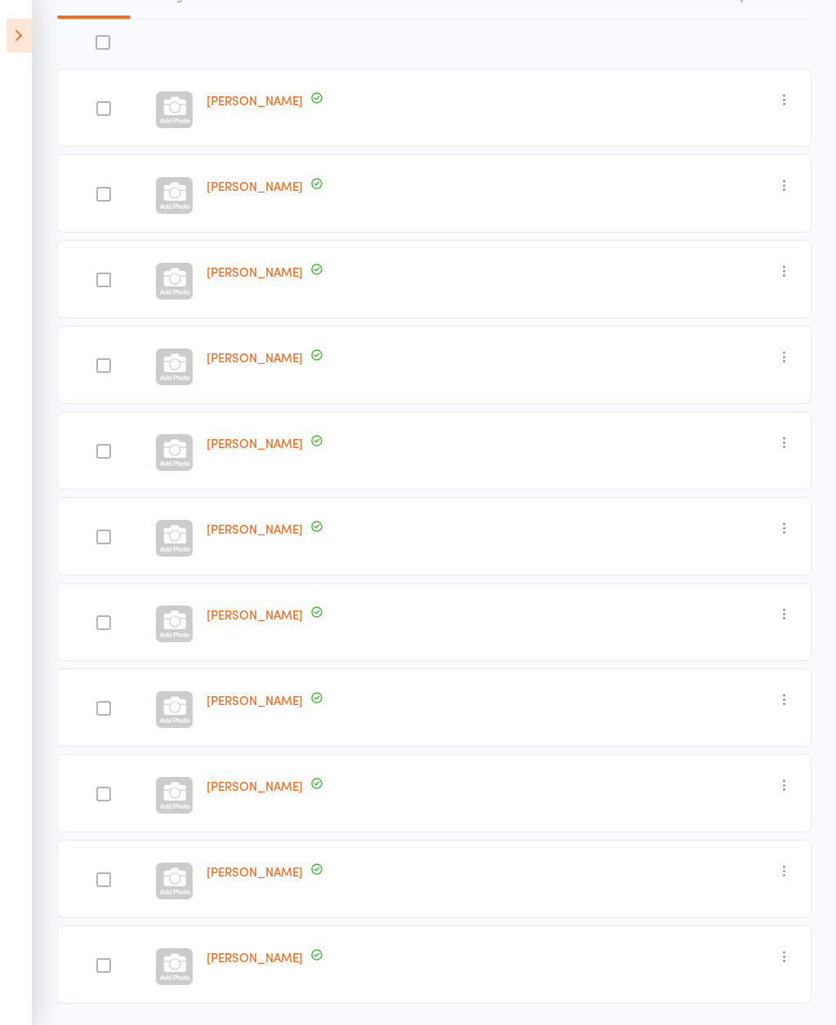
scroll to position [229, 0]
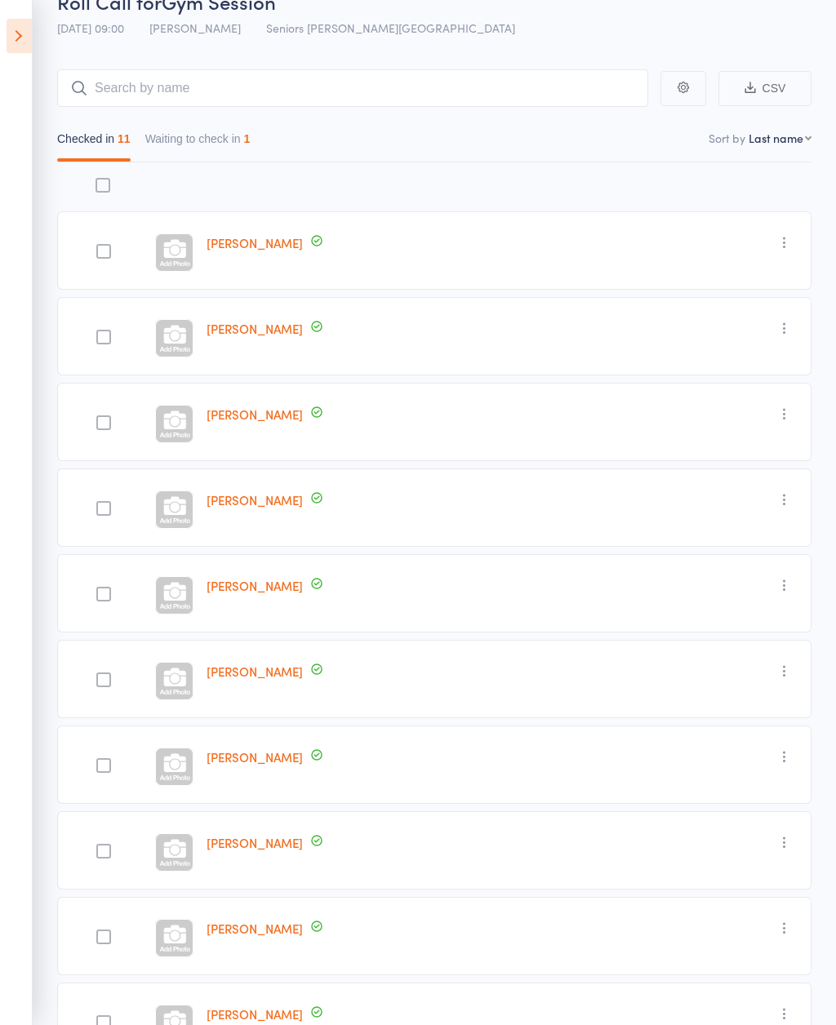
click at [243, 152] on button "Waiting to check in 1" at bounding box center [197, 143] width 105 height 38
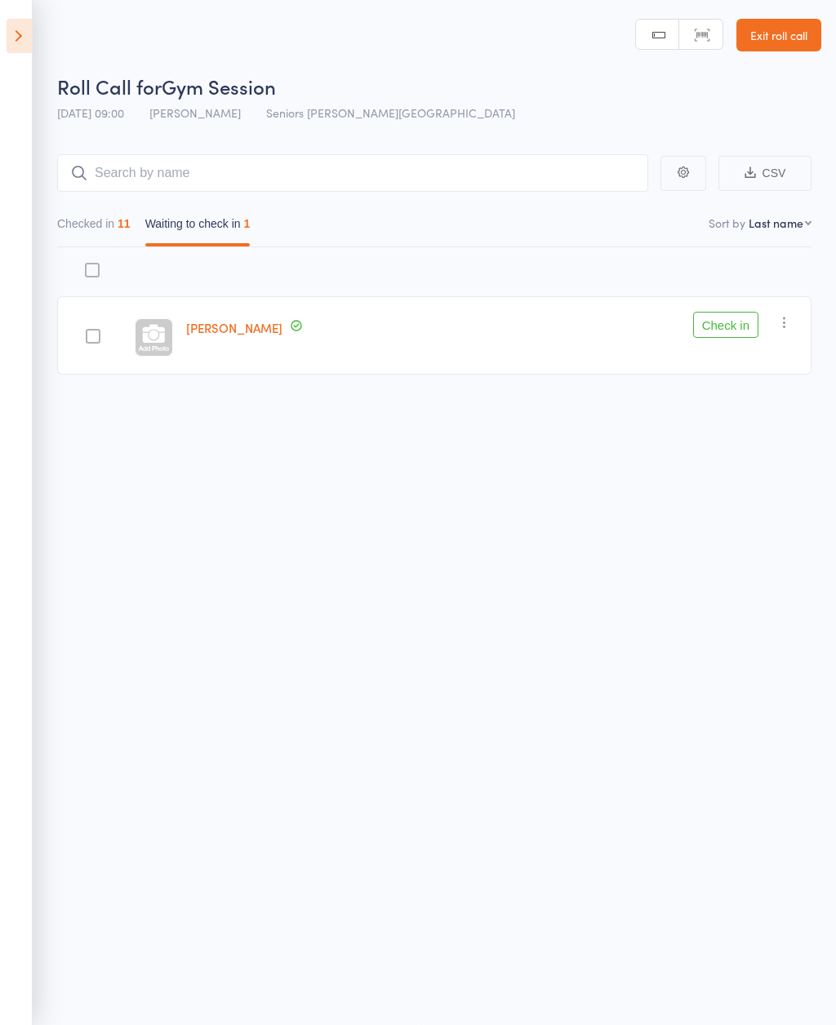
scroll to position [11, 0]
click at [792, 319] on icon "button" at bounding box center [784, 322] width 16 height 16
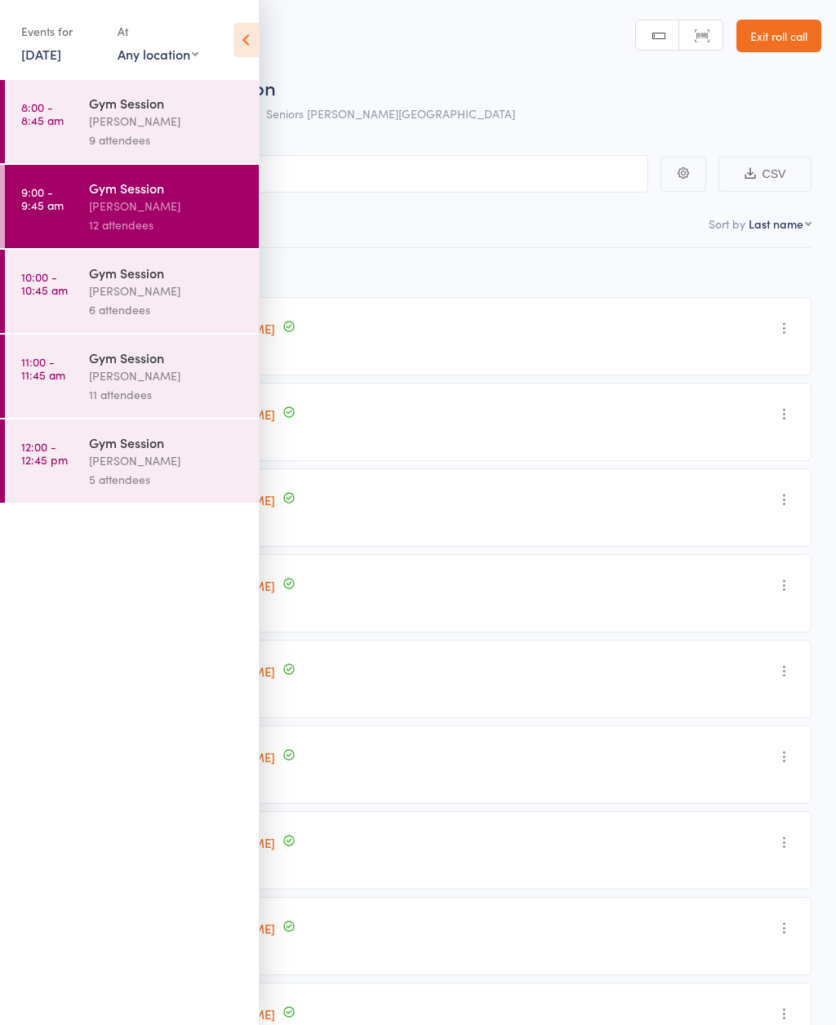
click at [248, 33] on icon at bounding box center [245, 40] width 25 height 34
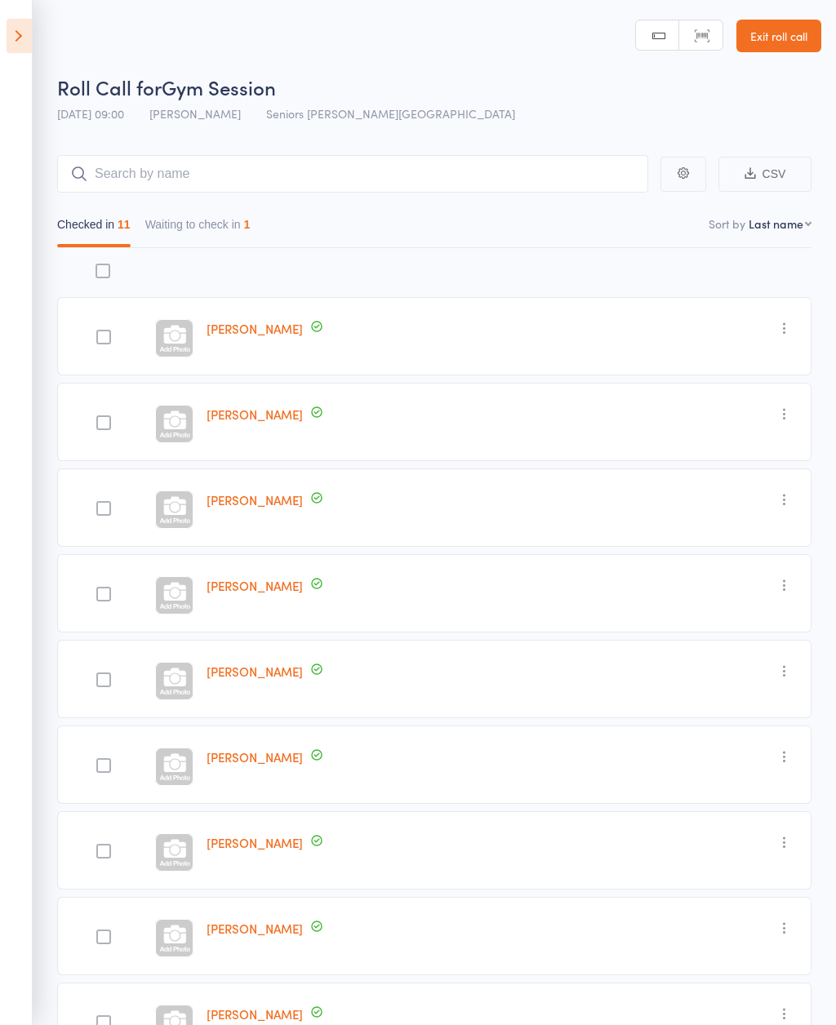
click at [220, 229] on button "Waiting to check in 1" at bounding box center [197, 229] width 105 height 38
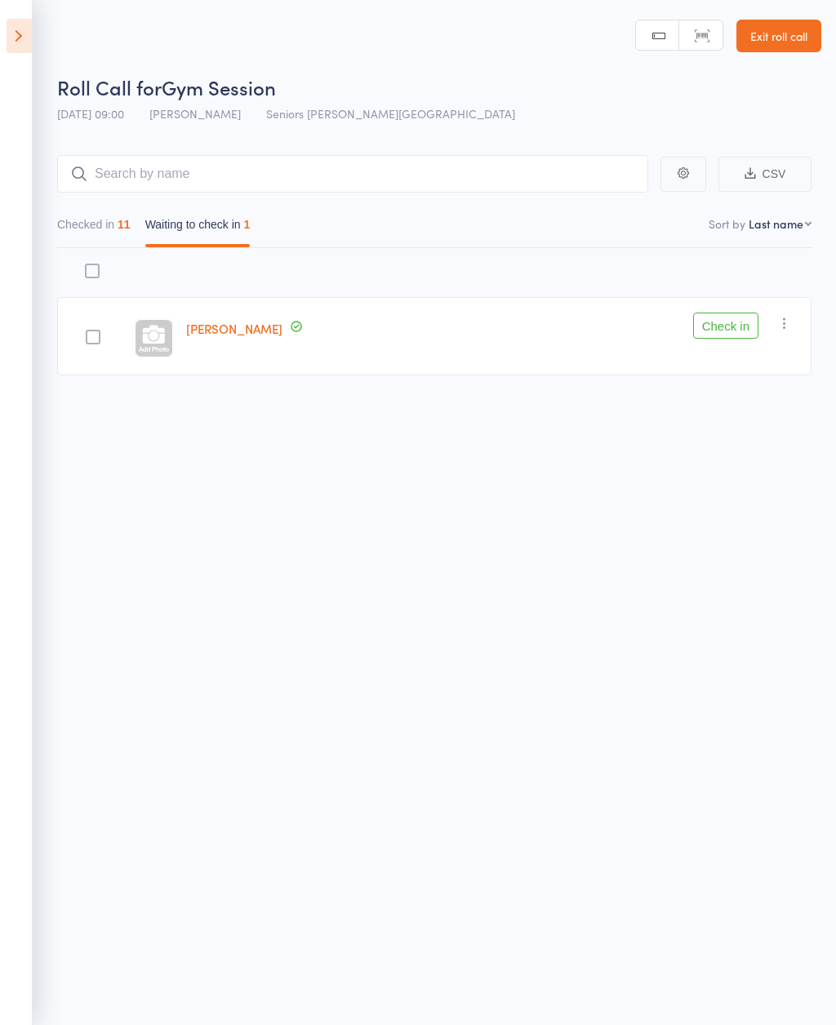
click at [790, 326] on icon "button" at bounding box center [784, 323] width 16 height 16
click at [759, 495] on li "Mark absent" at bounding box center [726, 487] width 135 height 22
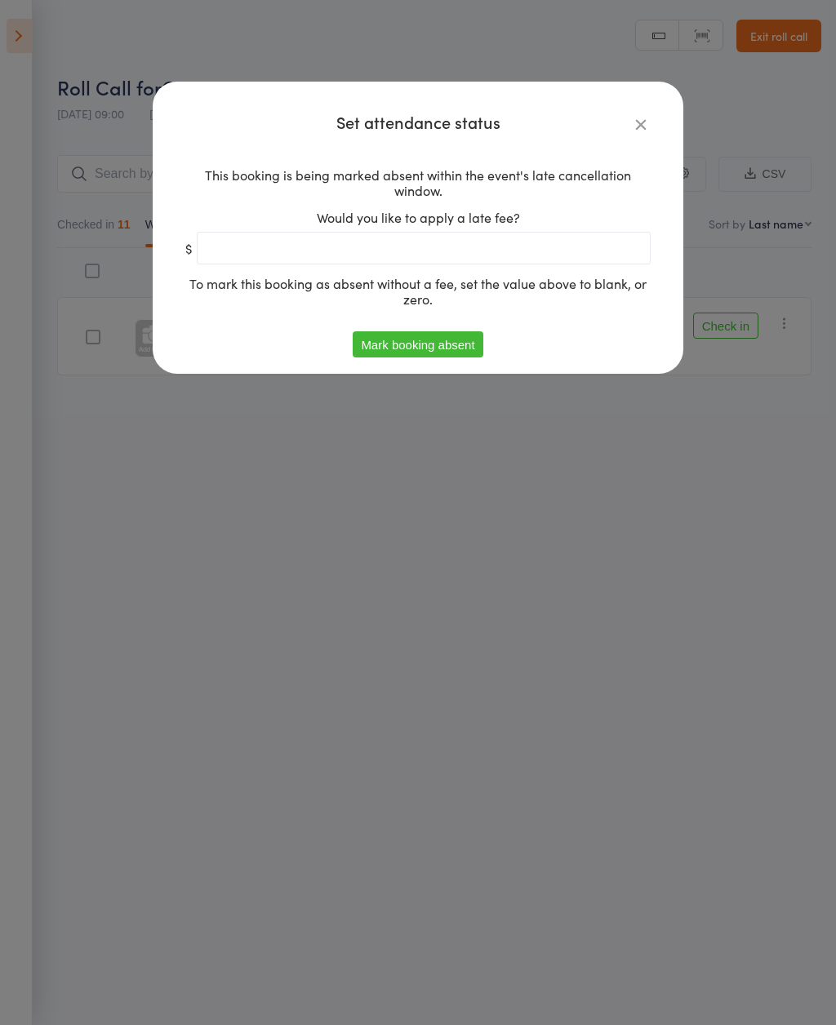
click at [436, 337] on button "Mark booking absent" at bounding box center [418, 344] width 130 height 26
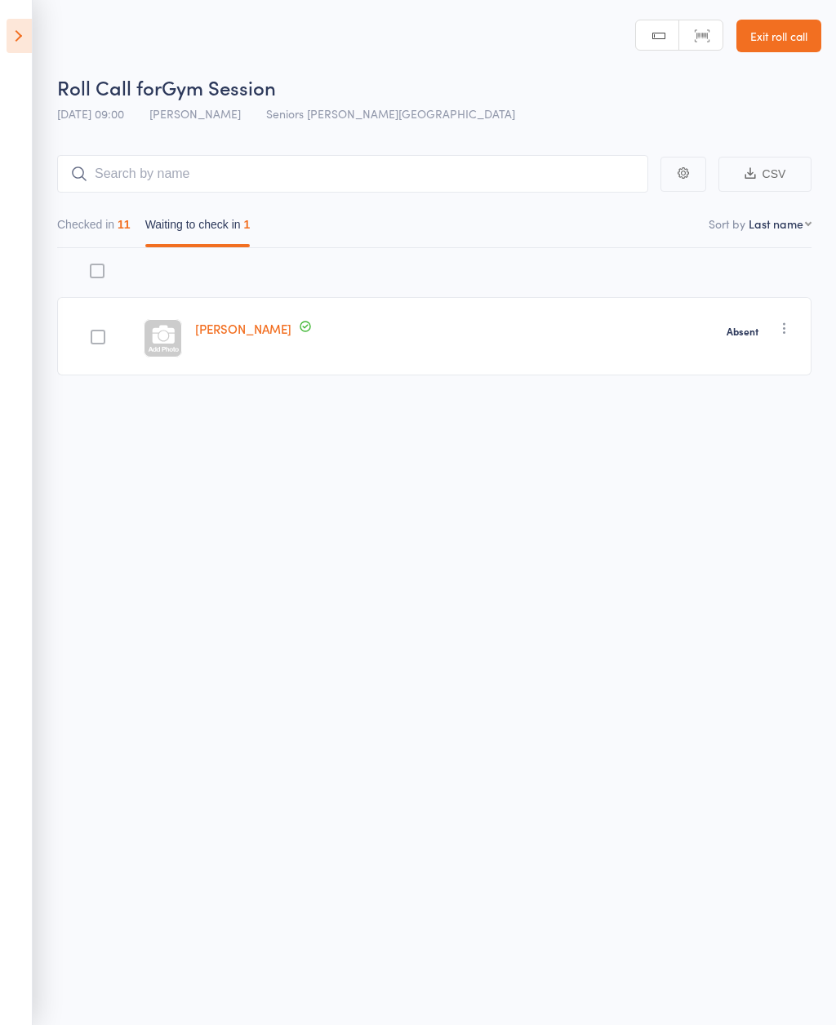
click at [31, 22] on icon at bounding box center [19, 36] width 25 height 34
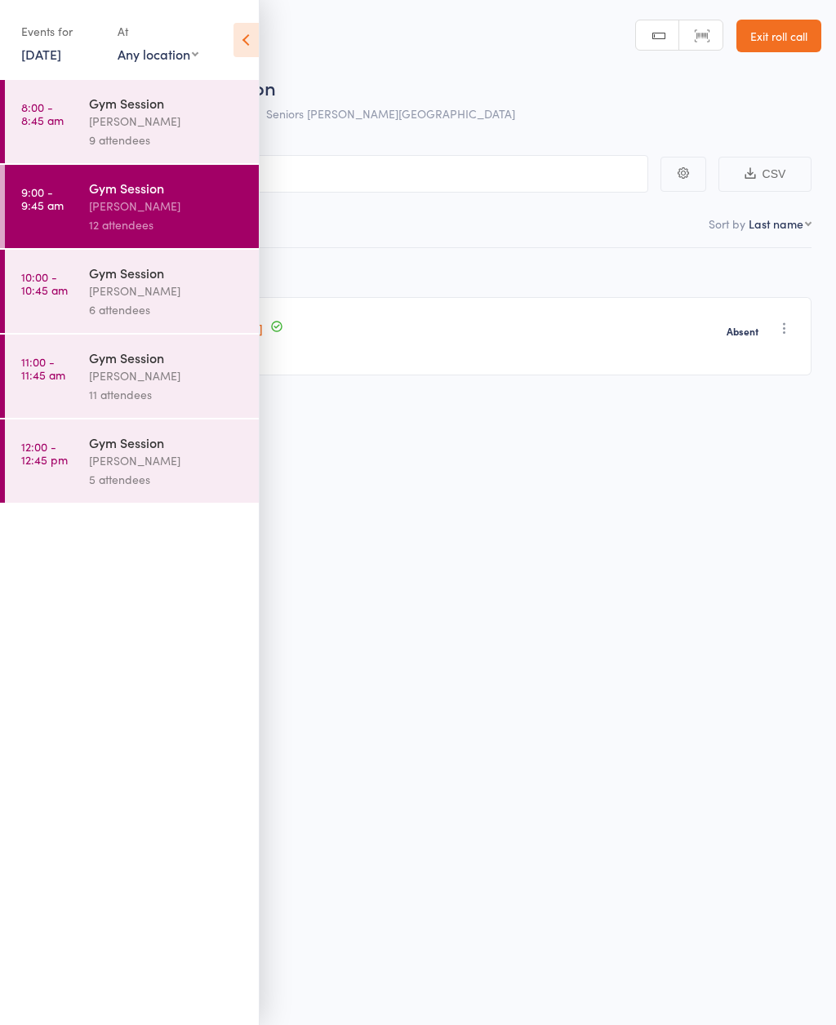
click at [177, 292] on div "[PERSON_NAME]" at bounding box center [167, 291] width 156 height 19
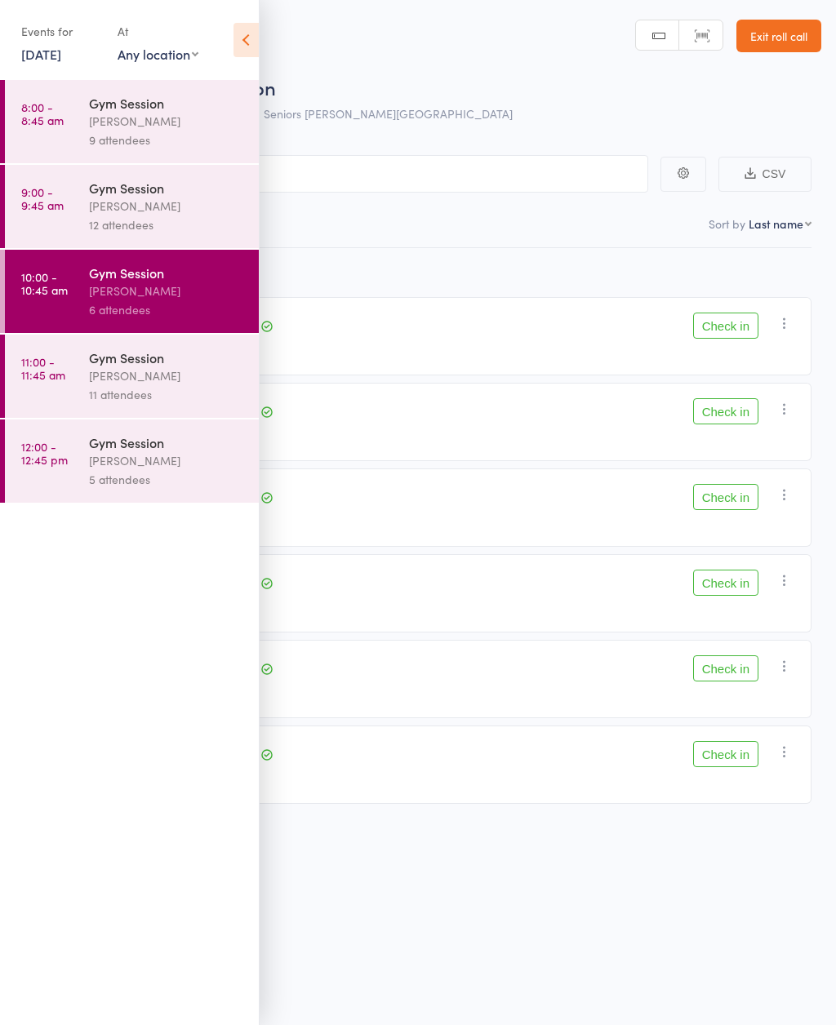
click at [245, 44] on icon at bounding box center [245, 40] width 25 height 34
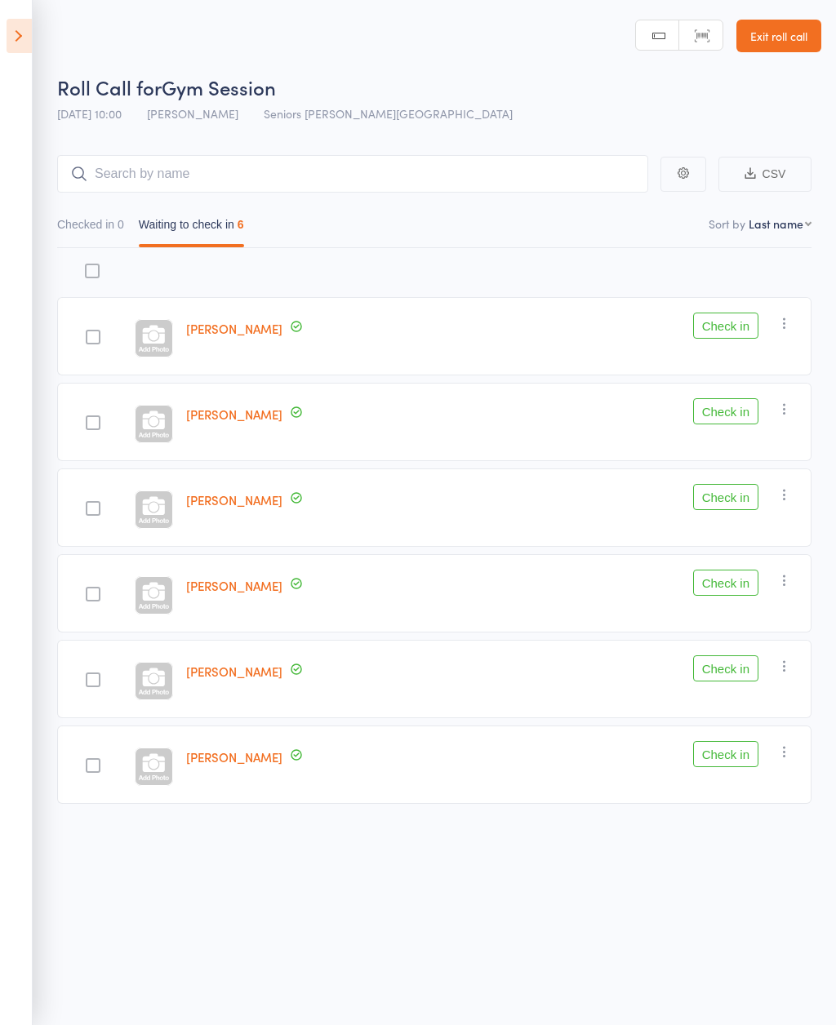
click at [789, 673] on icon "button" at bounding box center [784, 666] width 16 height 16
click at [734, 816] on li "Remove" at bounding box center [726, 807] width 135 height 22
click at [95, 225] on button "Checked in 0" at bounding box center [90, 229] width 67 height 38
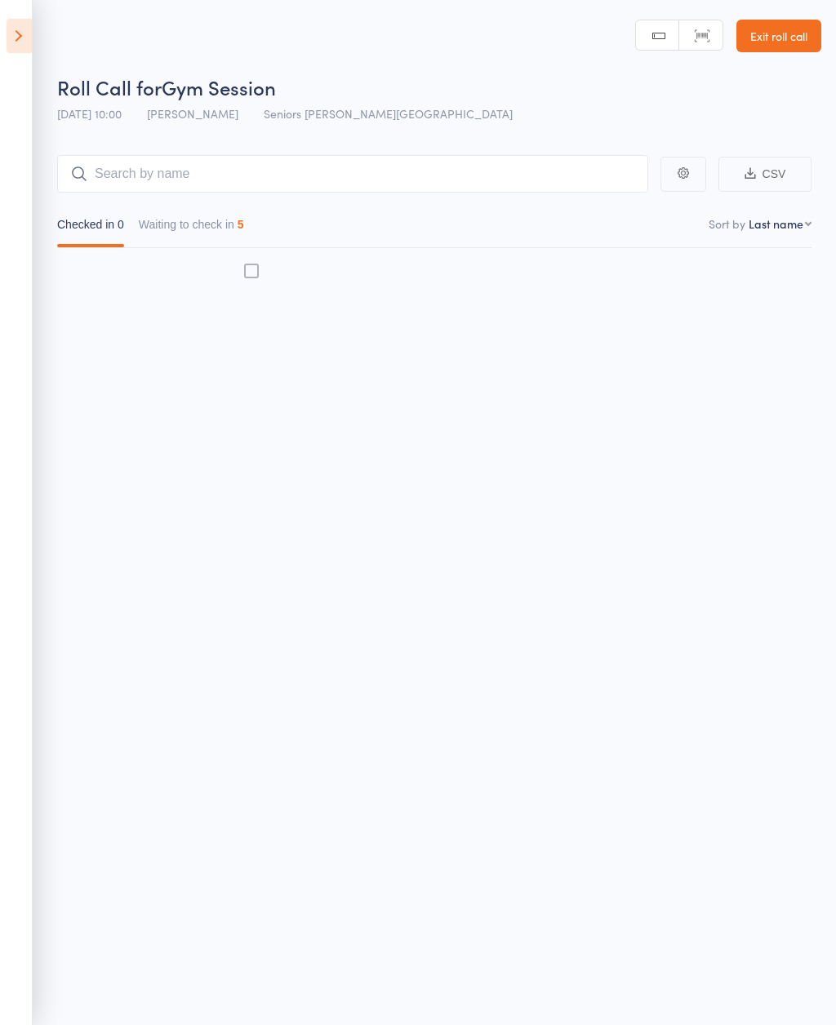
click at [223, 224] on button "Waiting to check in 5" at bounding box center [191, 229] width 105 height 38
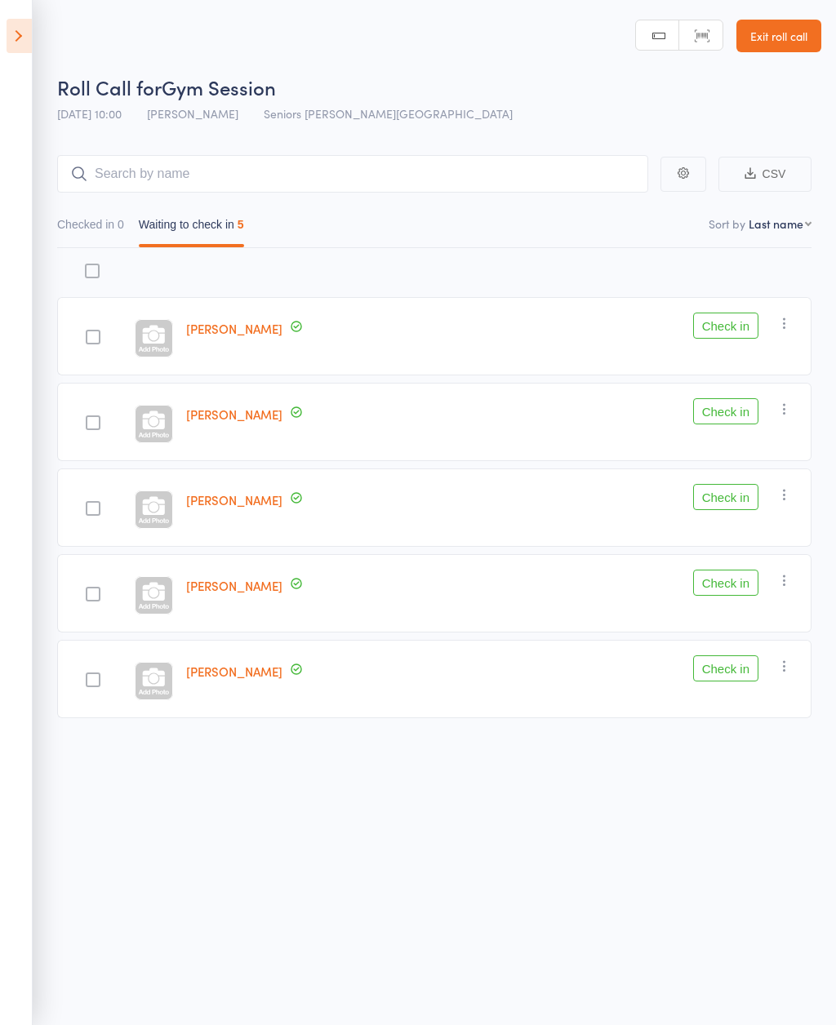
click at [748, 322] on button "Check in" at bounding box center [725, 326] width 65 height 26
click at [722, 508] on button "Check in" at bounding box center [725, 497] width 65 height 26
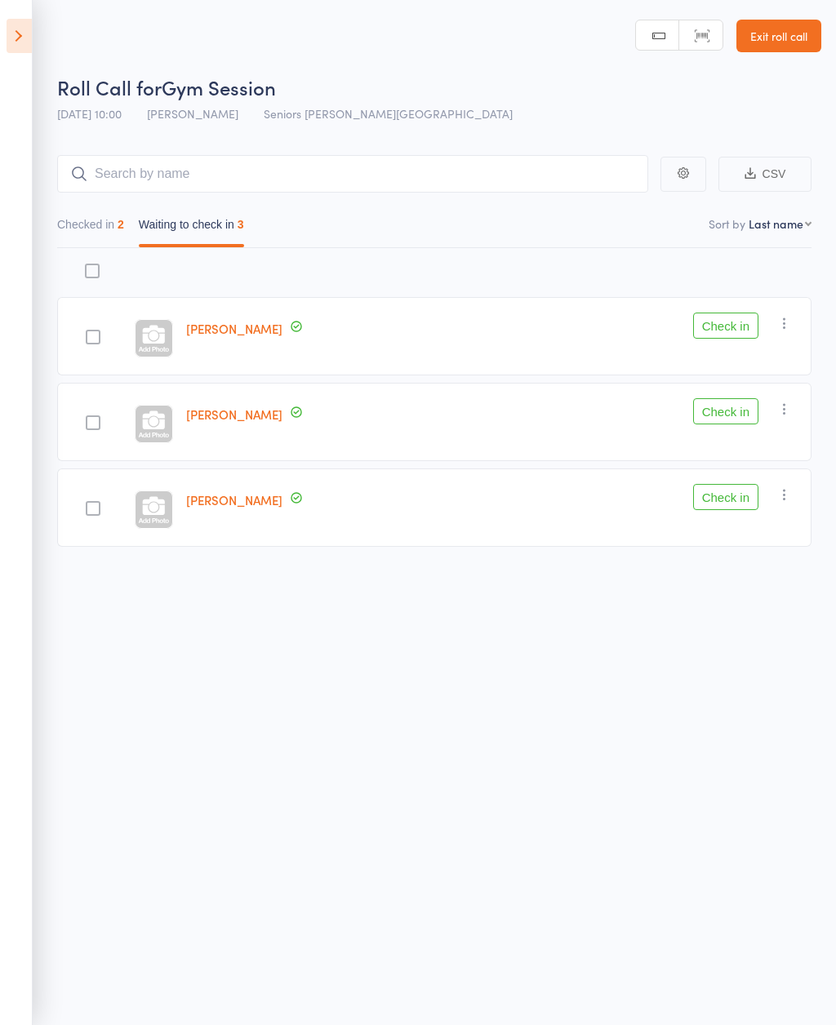
click at [701, 409] on button "Check in" at bounding box center [725, 411] width 65 height 26
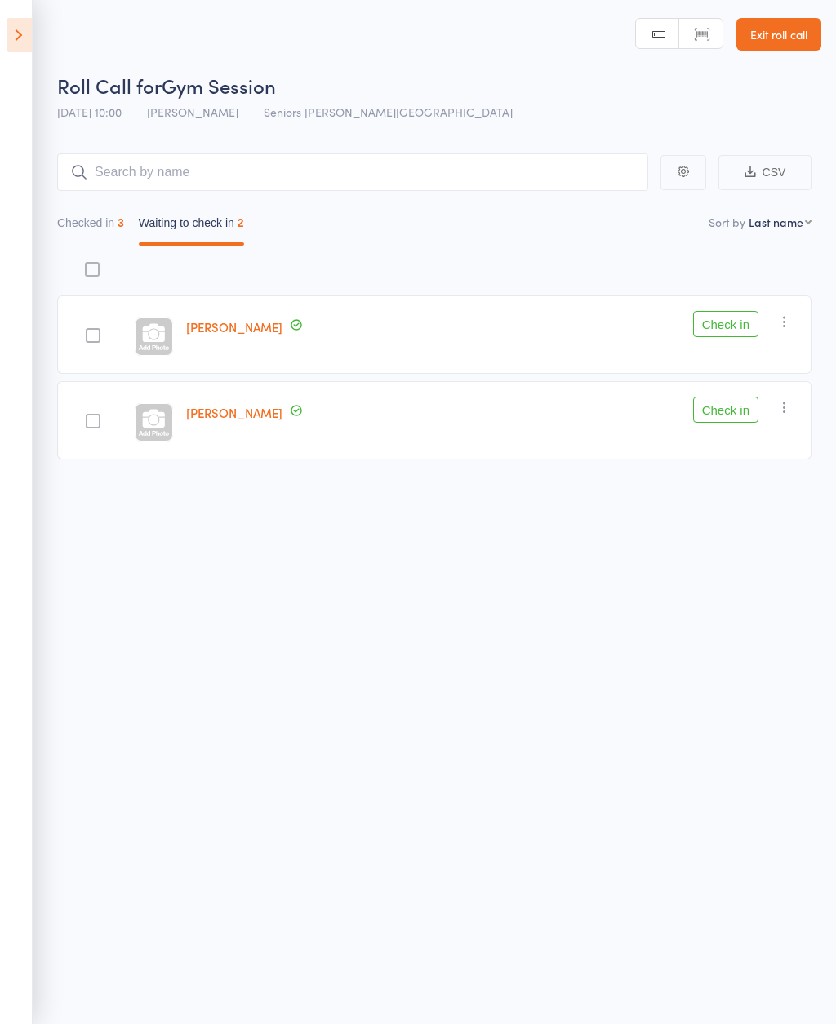
scroll to position [2, 0]
click at [746, 323] on button "Check in" at bounding box center [725, 325] width 65 height 26
click at [742, 327] on button "Check in" at bounding box center [725, 325] width 65 height 26
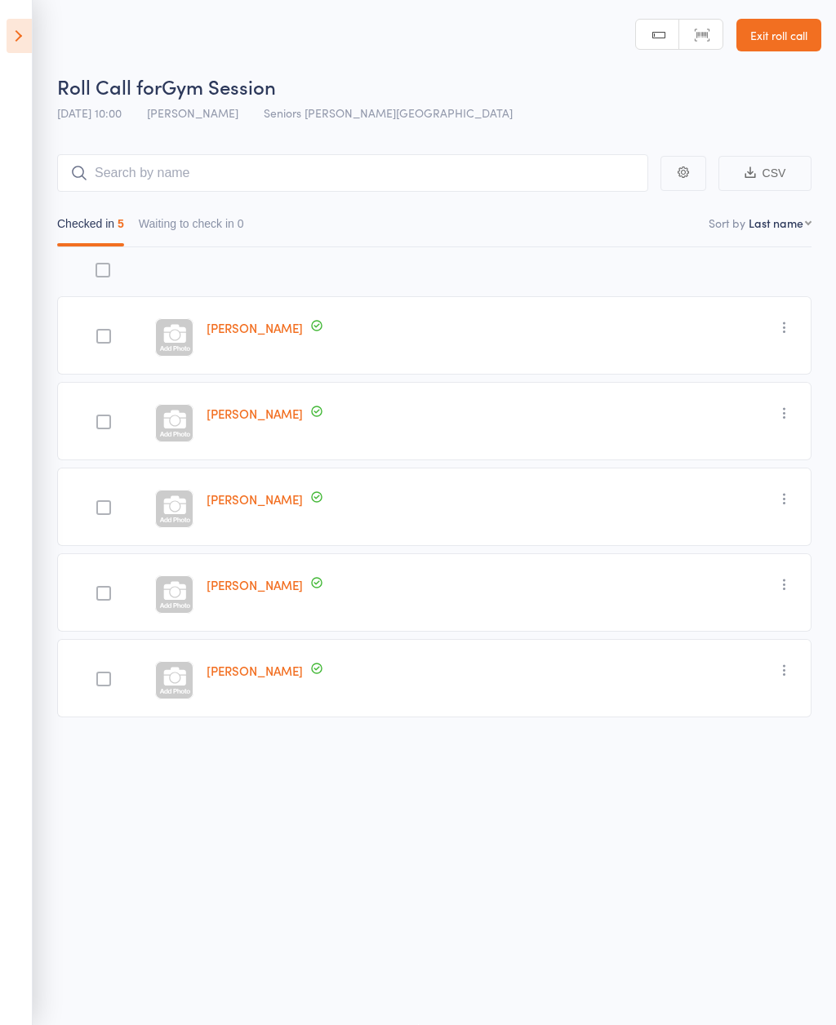
click at [29, 47] on icon at bounding box center [19, 36] width 25 height 34
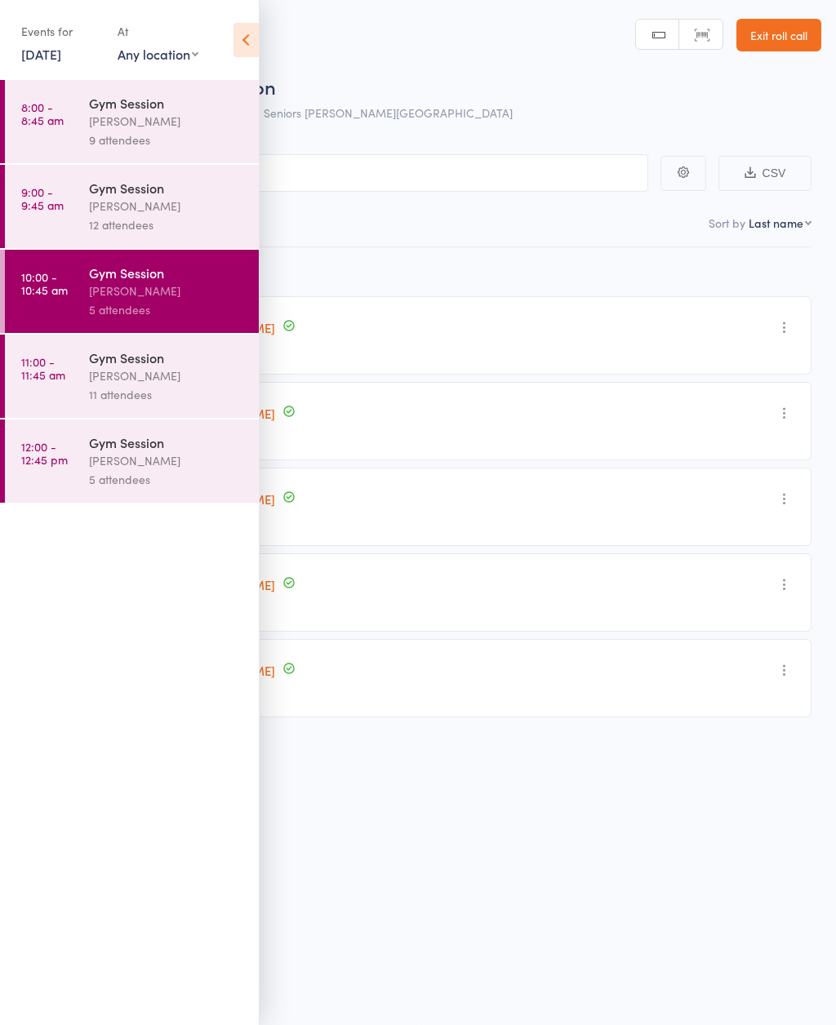
click at [167, 375] on div "[PERSON_NAME]" at bounding box center [167, 375] width 156 height 19
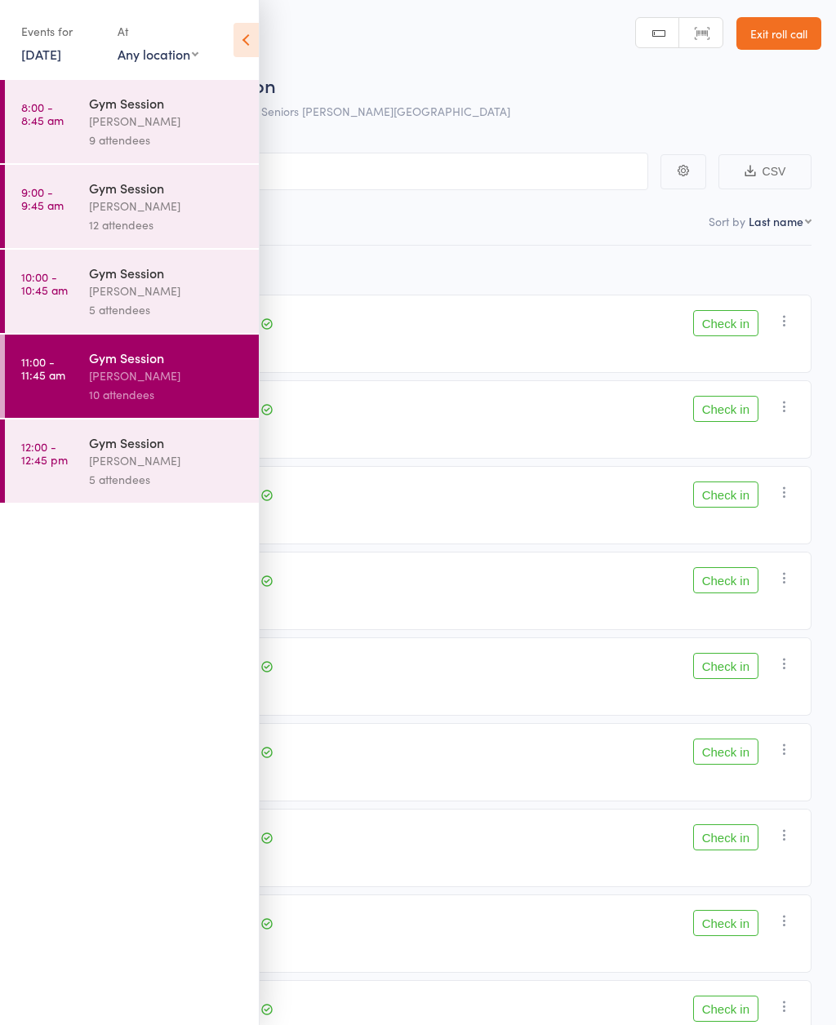
click at [244, 29] on icon at bounding box center [245, 40] width 25 height 34
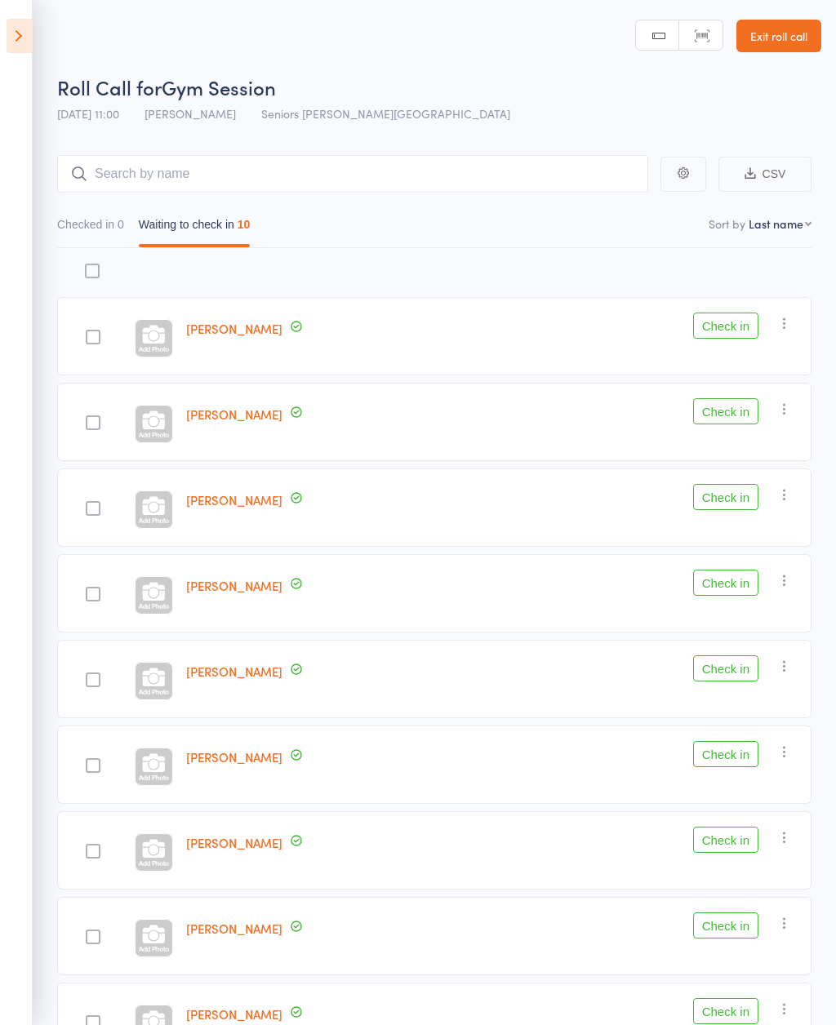
scroll to position [143, 0]
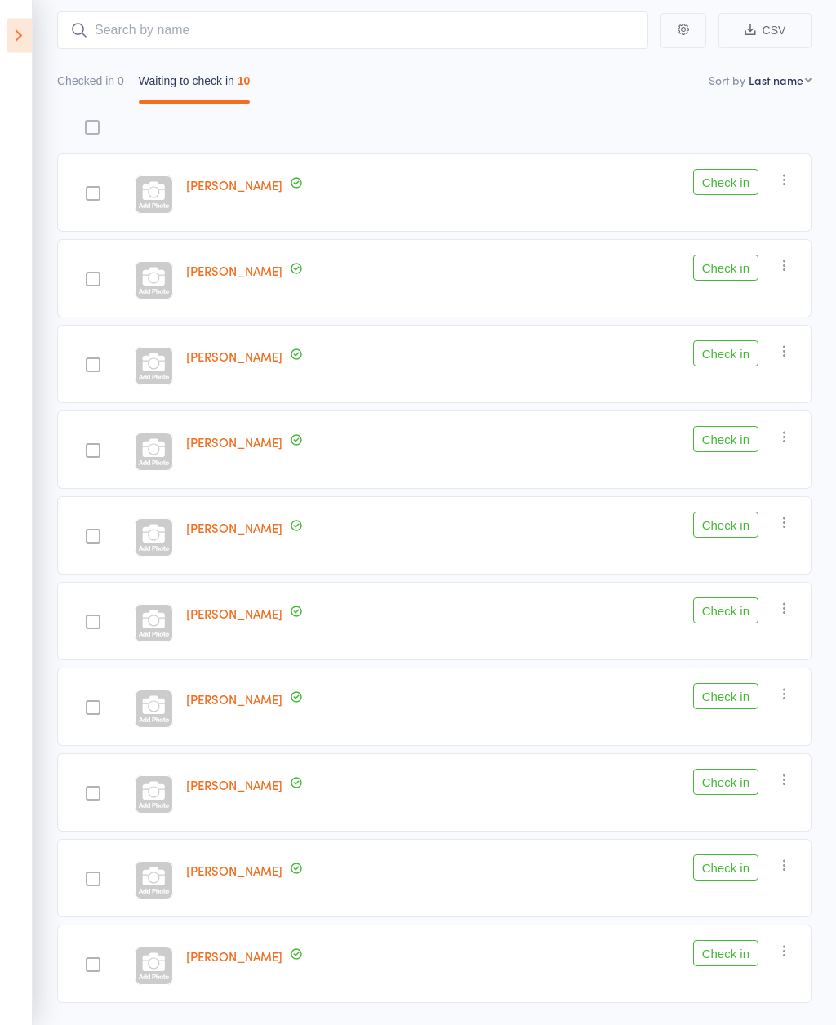
click at [792, 614] on icon "button" at bounding box center [784, 609] width 16 height 16
click at [764, 752] on li "Remove" at bounding box center [726, 750] width 135 height 22
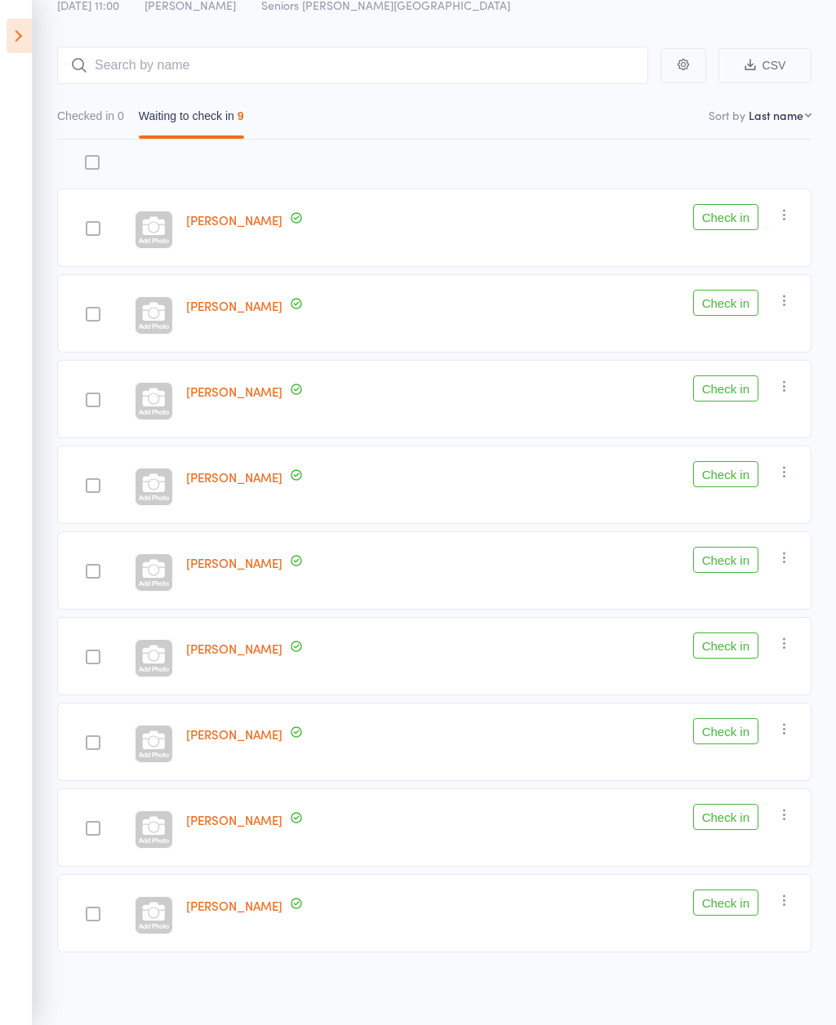
scroll to position [0, 0]
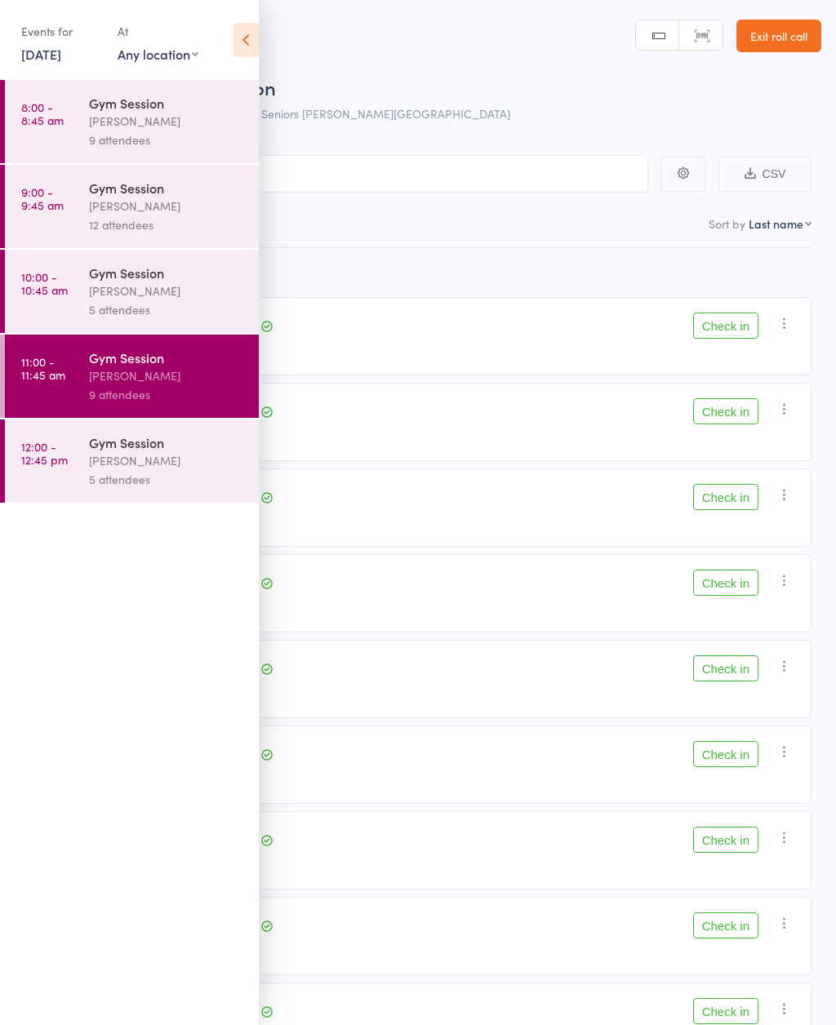
click at [251, 35] on icon at bounding box center [245, 40] width 25 height 34
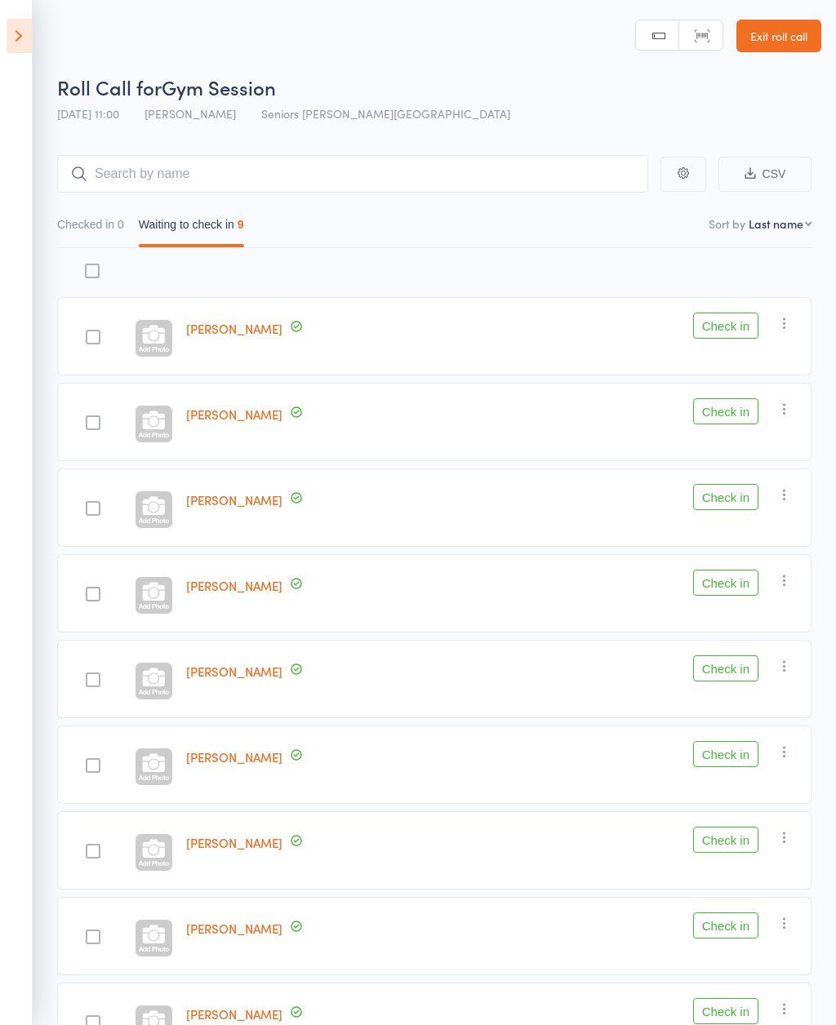
click at [722, 418] on button "Check in" at bounding box center [725, 411] width 65 height 26
click at [733, 667] on button "Check in" at bounding box center [725, 668] width 65 height 26
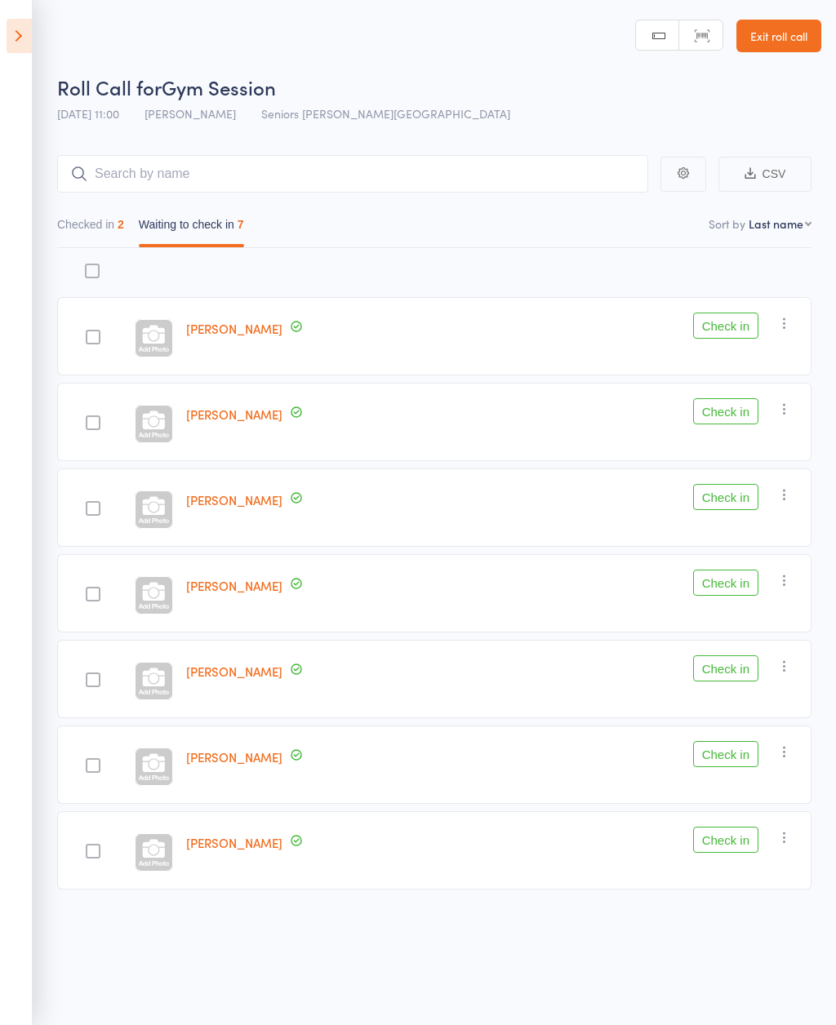
scroll to position [2, 0]
click at [725, 670] on button "Check in" at bounding box center [725, 667] width 65 height 26
click at [711, 755] on button "Check in" at bounding box center [725, 753] width 65 height 26
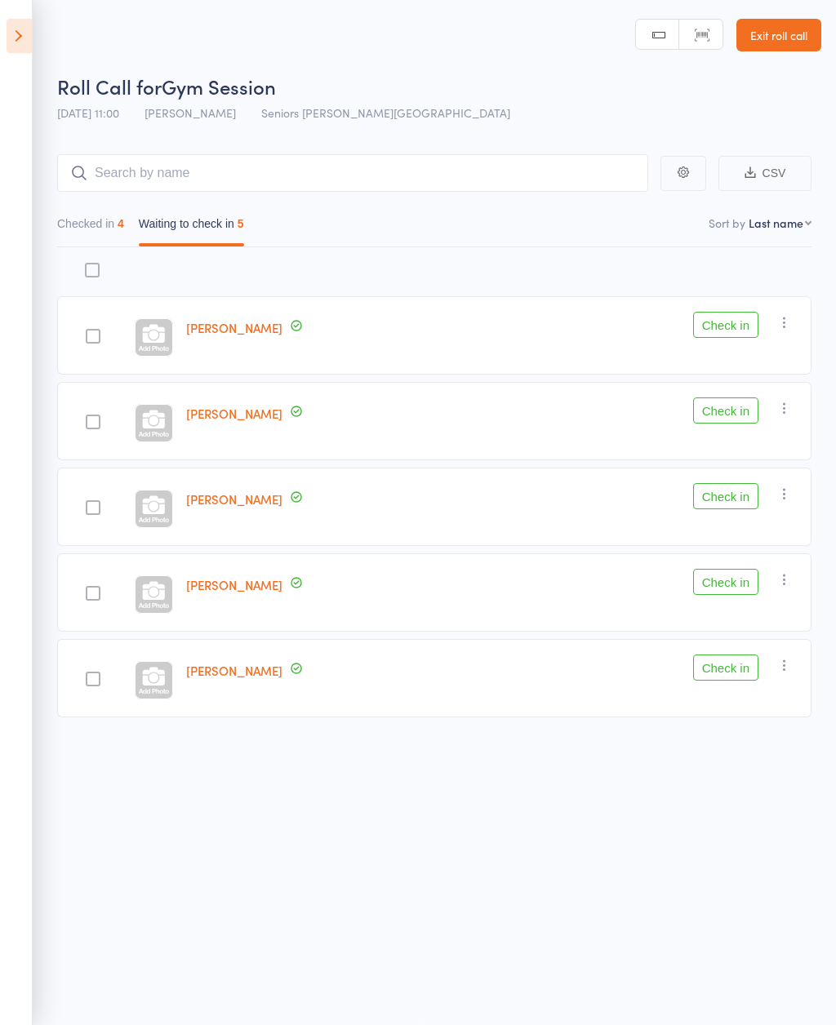
click at [725, 332] on button "Check in" at bounding box center [725, 325] width 65 height 26
click at [715, 500] on button "Check in" at bounding box center [725, 496] width 65 height 26
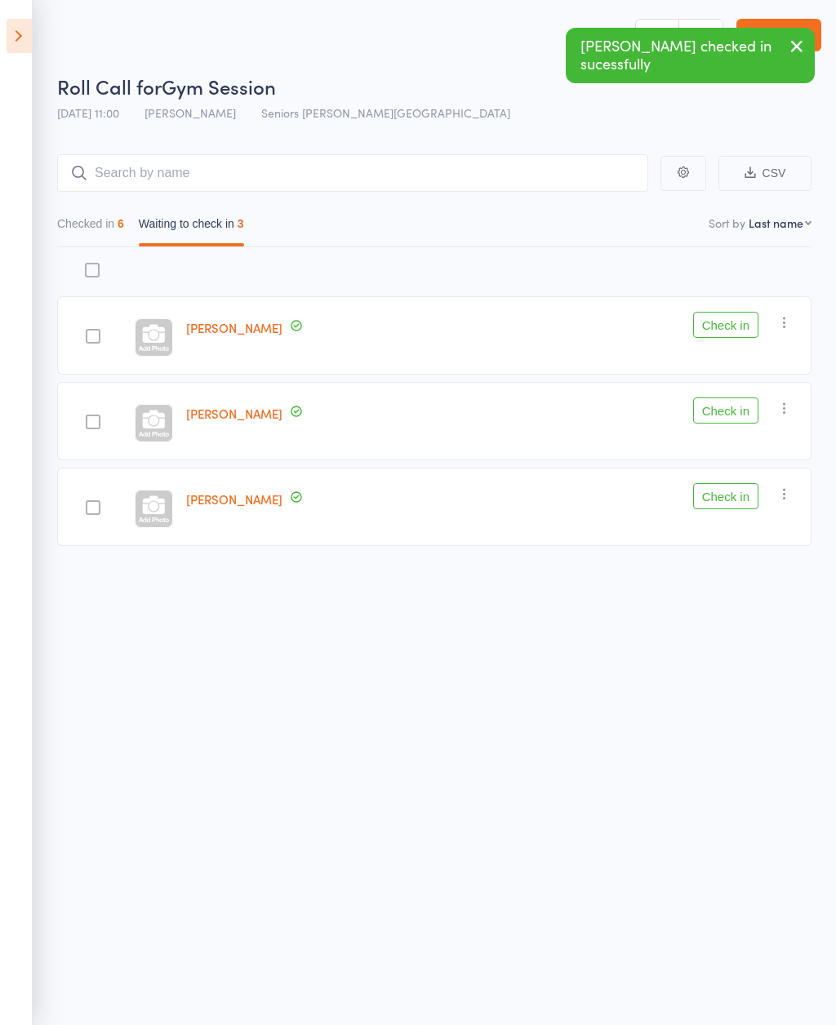
click at [725, 423] on button "Check in" at bounding box center [725, 410] width 65 height 26
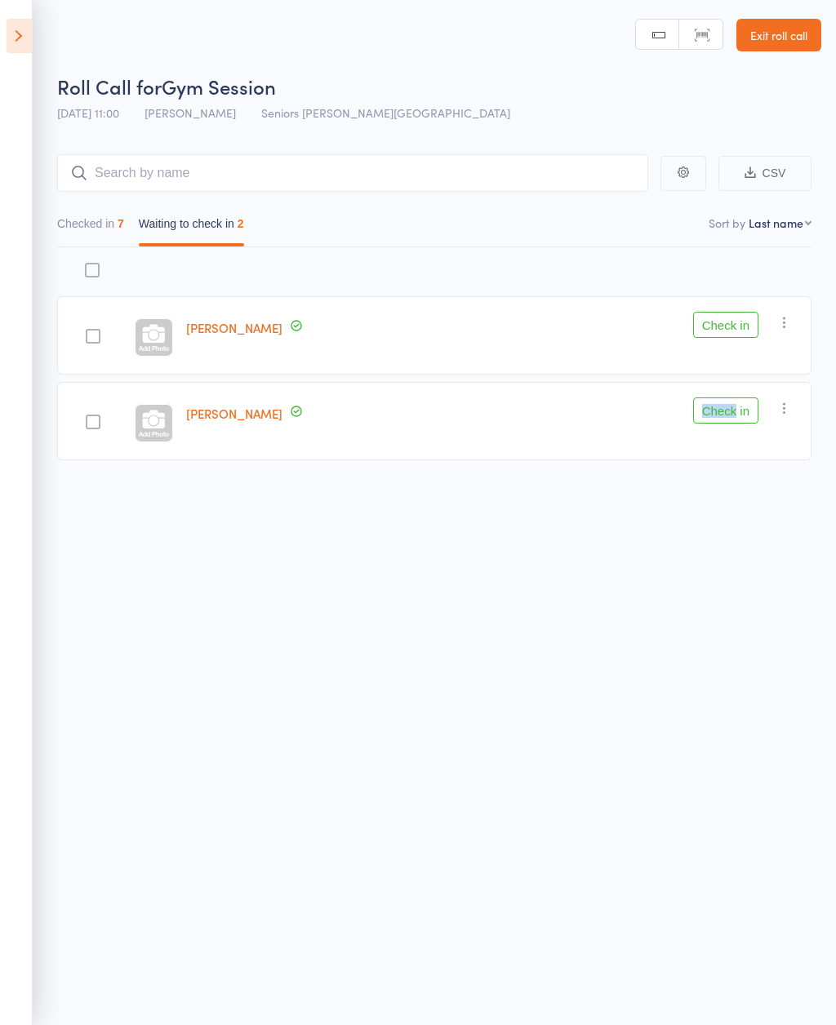
click at [731, 324] on button "Check in" at bounding box center [725, 325] width 65 height 26
click at [734, 317] on button "Check in" at bounding box center [725, 325] width 65 height 26
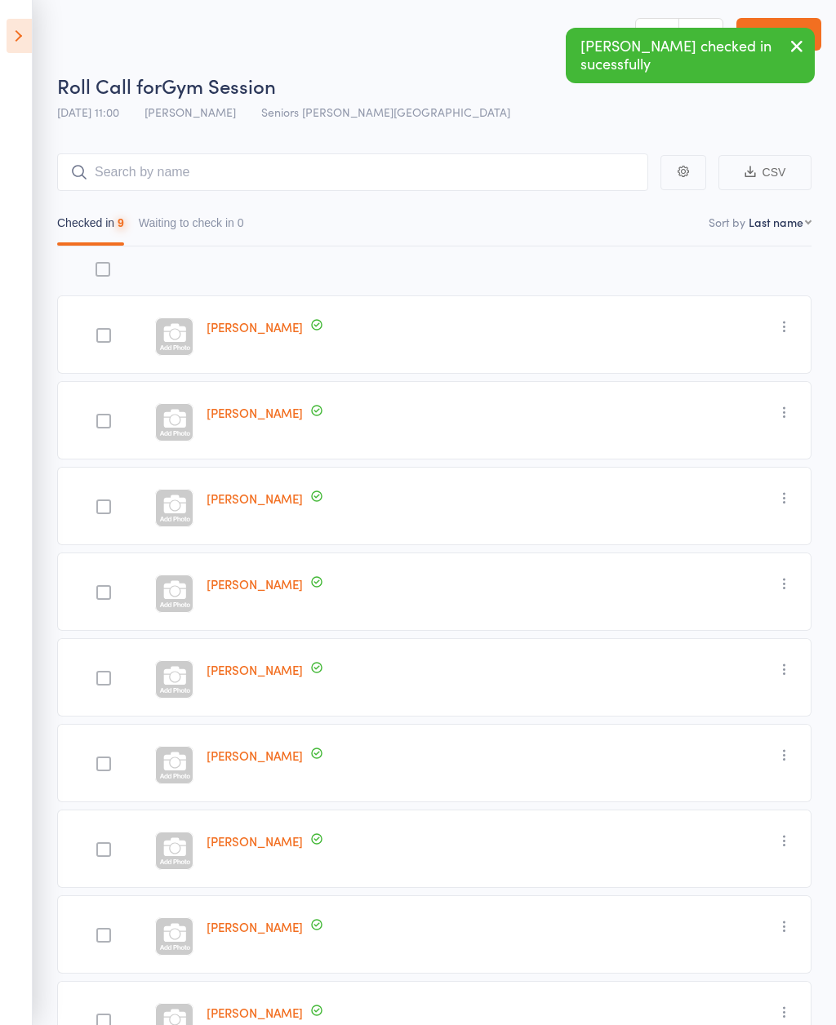
click at [25, 33] on icon at bounding box center [19, 36] width 25 height 34
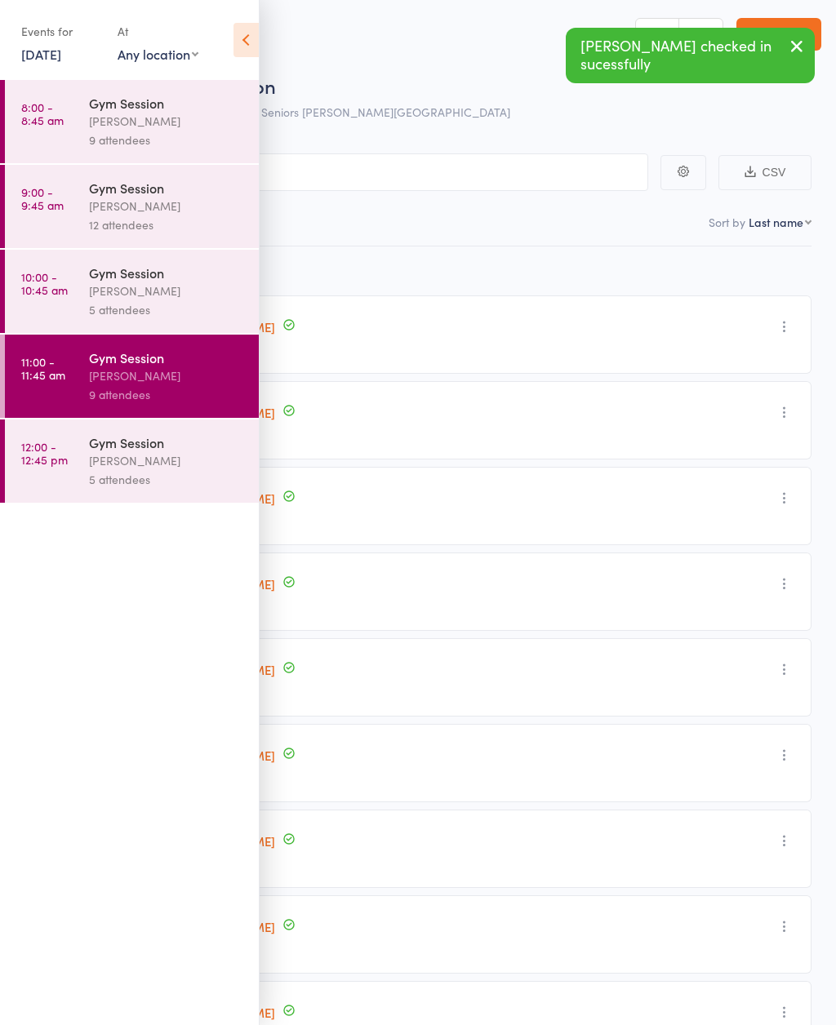
click at [114, 488] on div "5 attendees" at bounding box center [167, 479] width 156 height 19
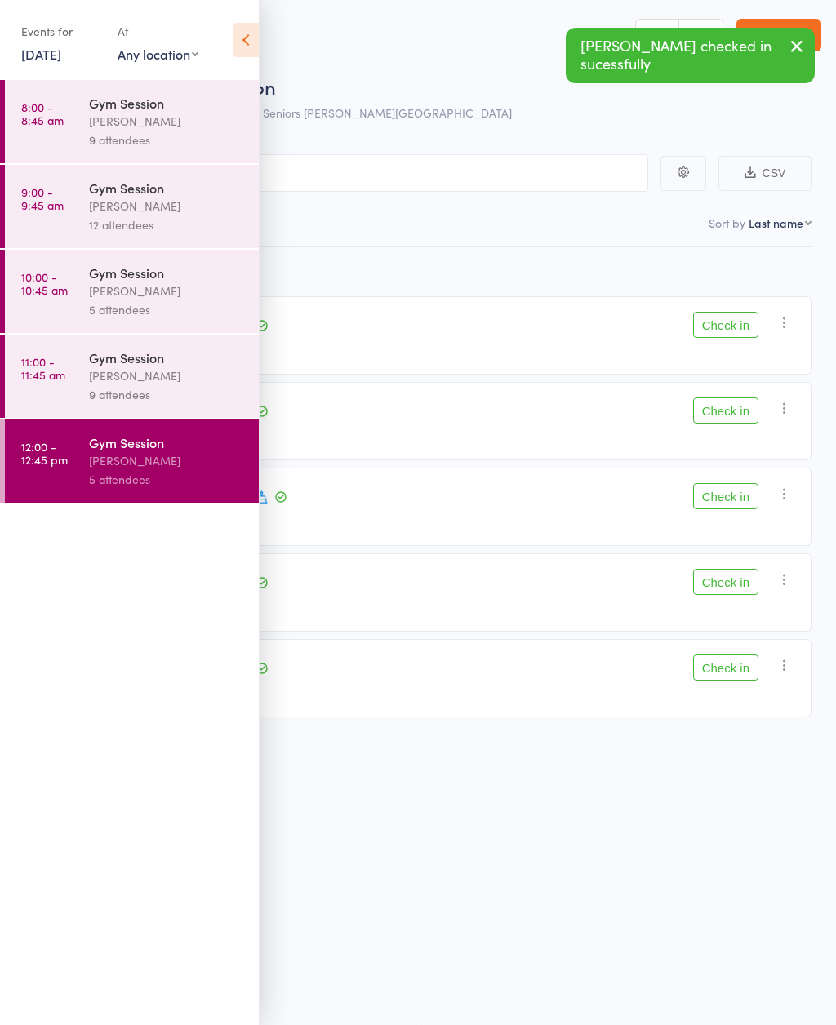
click at [244, 51] on icon at bounding box center [245, 40] width 25 height 34
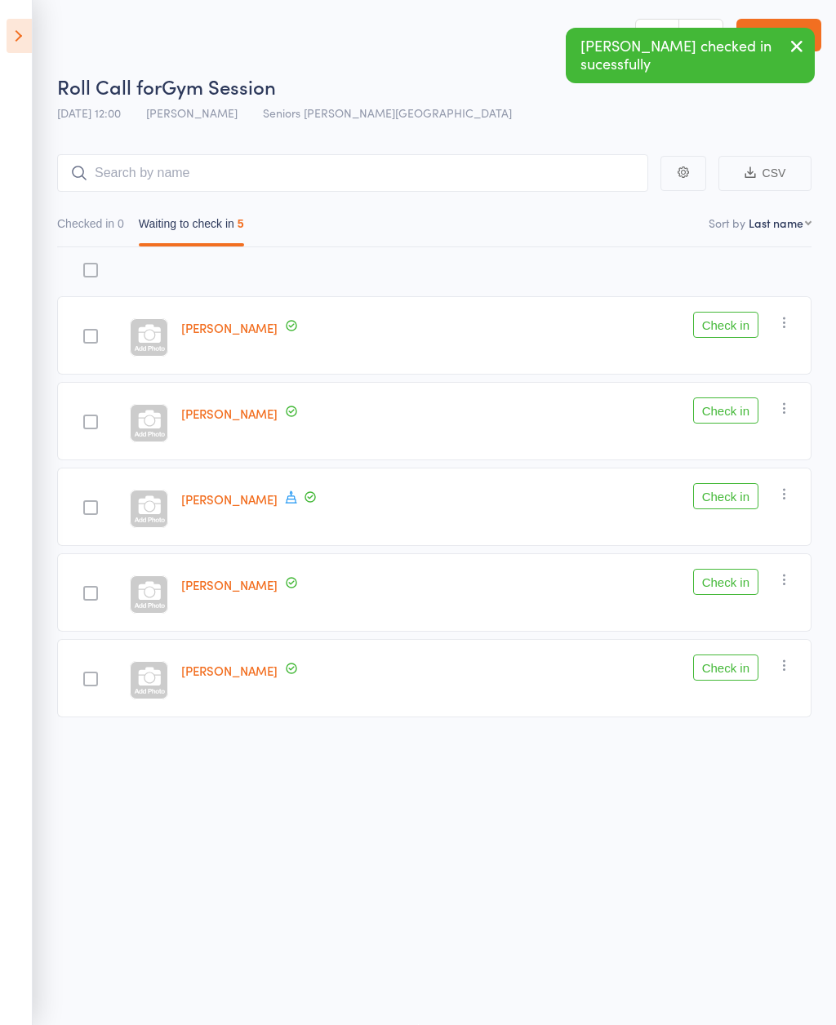
scroll to position [11, 0]
